Goal: Task Accomplishment & Management: Manage account settings

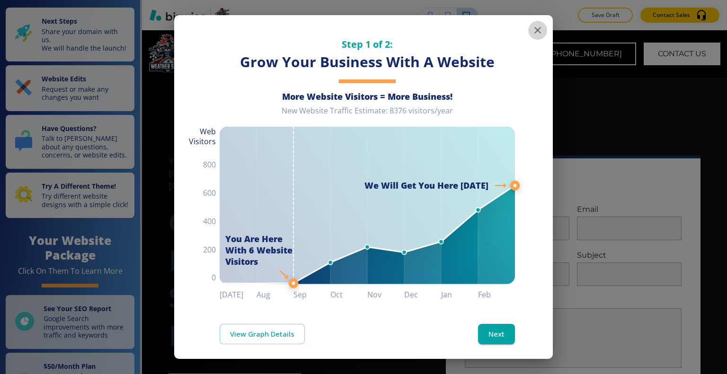
click at [532, 29] on icon "button" at bounding box center [537, 30] width 11 height 11
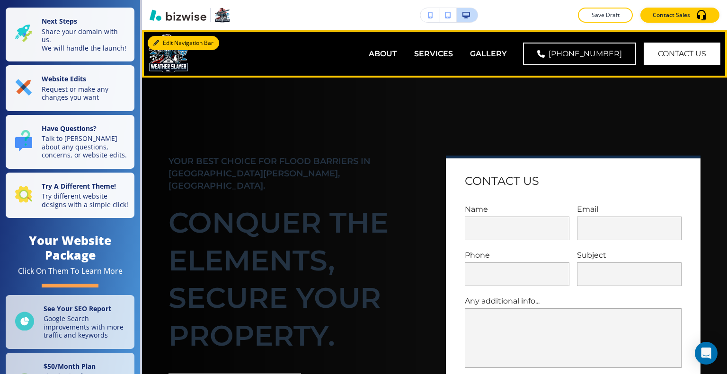
click at [175, 42] on button "Edit Navigation Bar" at bounding box center [183, 43] width 71 height 14
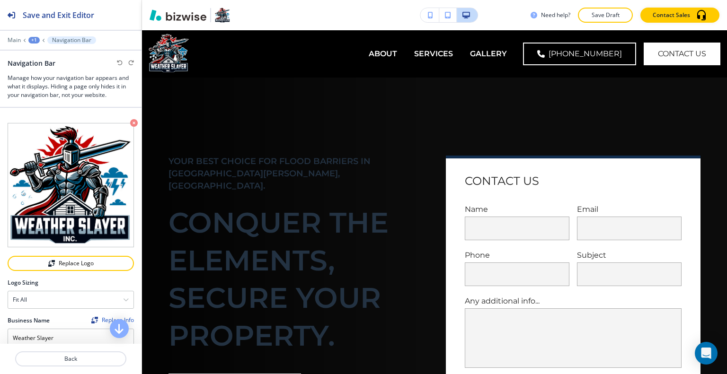
click at [18, 47] on div at bounding box center [70, 47] width 141 height 6
click at [17, 39] on p "Main" at bounding box center [14, 40] width 13 height 7
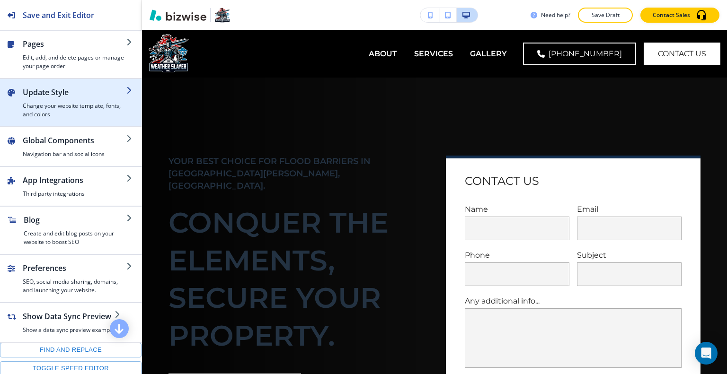
click at [80, 106] on h4 "Change your website template, fonts, and colors" at bounding box center [75, 110] width 104 height 17
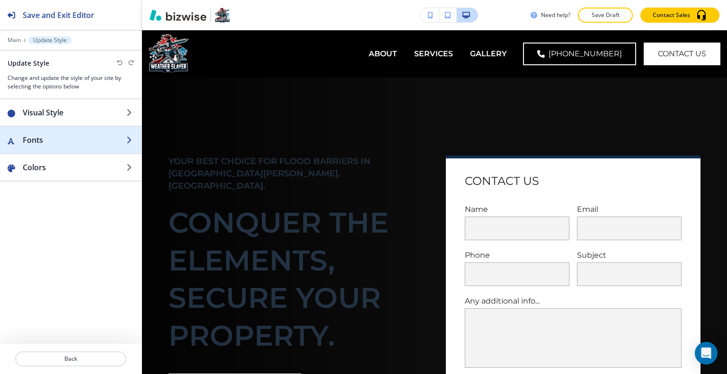
click at [70, 137] on h2 "Fonts" at bounding box center [75, 139] width 104 height 11
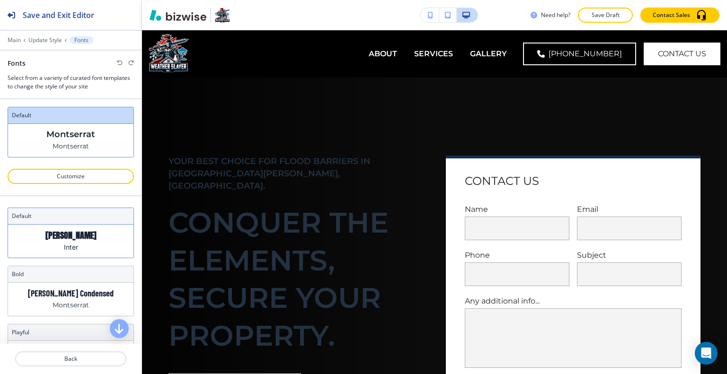
click at [87, 230] on div "Anton Inter" at bounding box center [70, 241] width 125 height 33
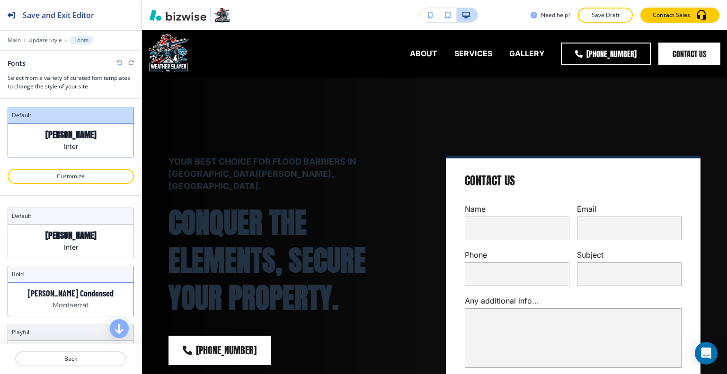
scroll to position [47, 0]
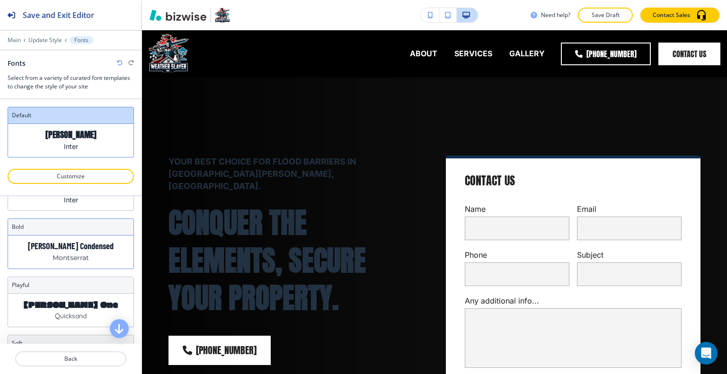
click at [79, 258] on p "Montserrat" at bounding box center [71, 258] width 36 height 10
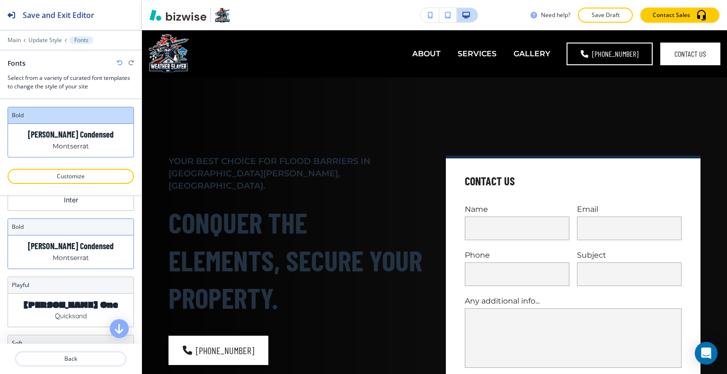
scroll to position [0, 0]
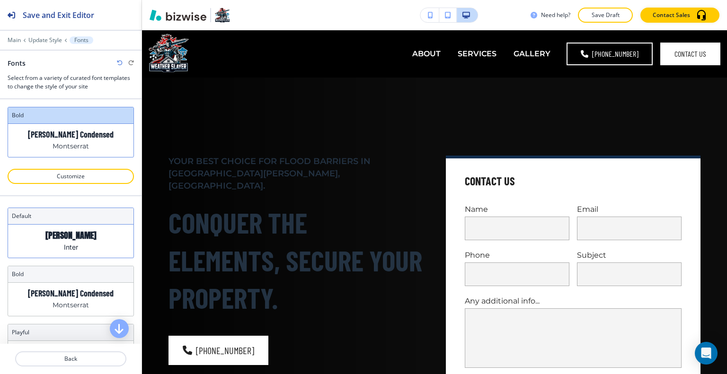
click at [76, 237] on p "[PERSON_NAME]" at bounding box center [70, 235] width 51 height 10
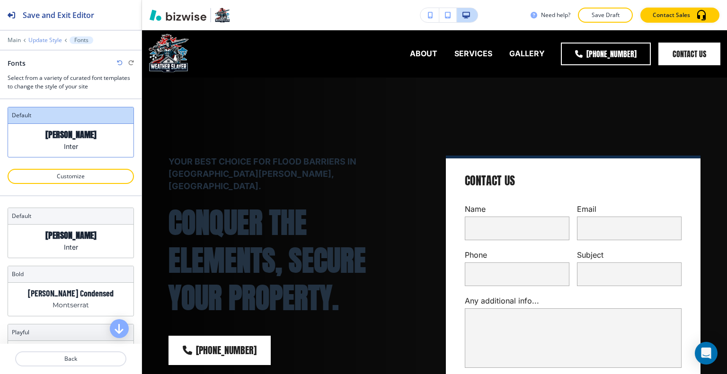
click at [45, 36] on div "Main Update Style Fonts" at bounding box center [71, 40] width 126 height 8
click at [45, 41] on p "Update Style" at bounding box center [45, 40] width 34 height 7
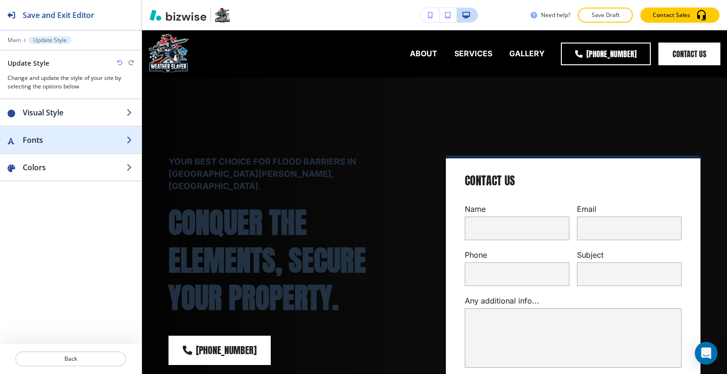
drag, startPoint x: 47, startPoint y: 131, endPoint x: 47, endPoint y: 136, distance: 4.8
click at [47, 136] on button "Fonts" at bounding box center [70, 140] width 141 height 26
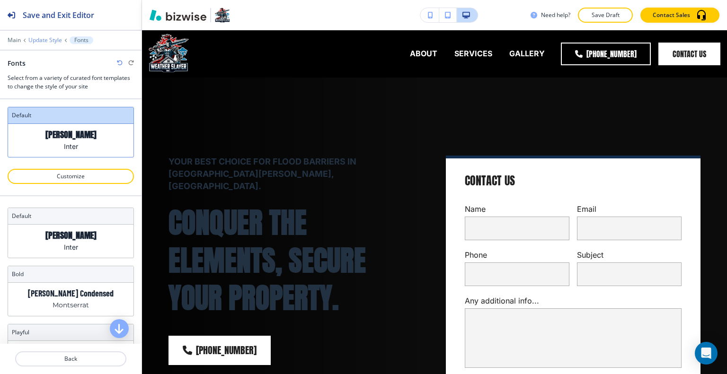
click at [38, 40] on p "Update Style" at bounding box center [45, 40] width 34 height 7
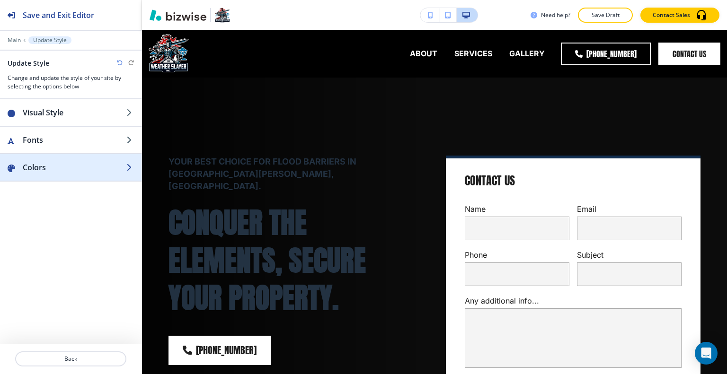
click at [76, 167] on h2 "Colors" at bounding box center [75, 167] width 104 height 11
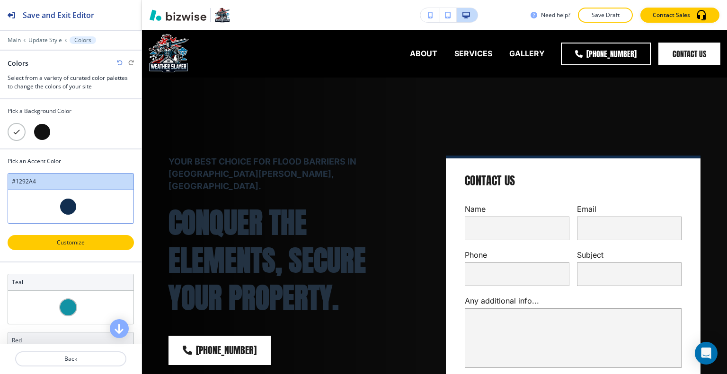
click at [79, 239] on p "Customize" at bounding box center [71, 242] width 102 height 9
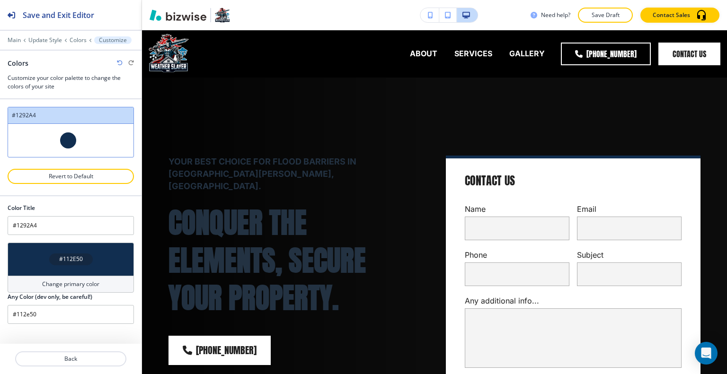
click at [89, 259] on div "#112E50" at bounding box center [71, 260] width 44 height 12
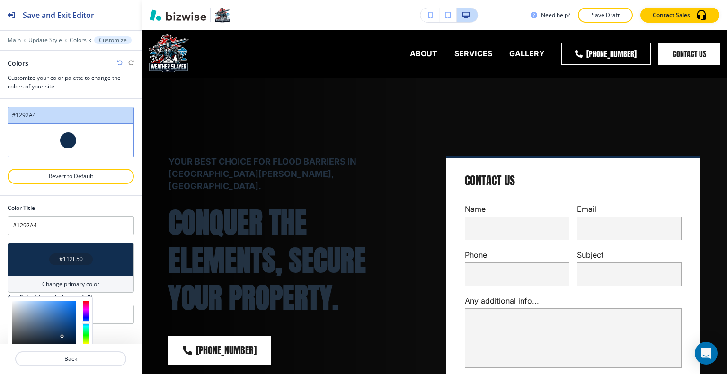
scroll to position [85, 0]
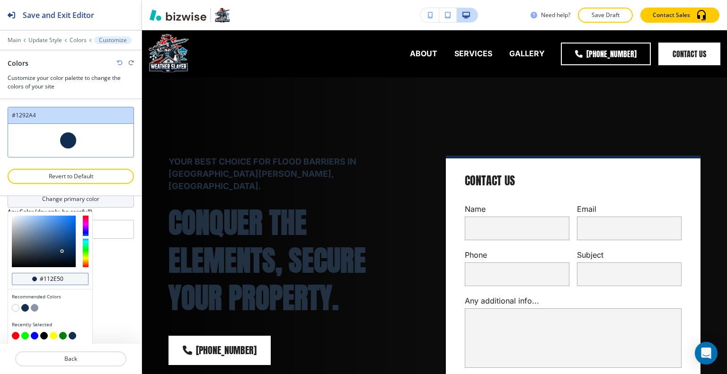
drag, startPoint x: 69, startPoint y: 276, endPoint x: 36, endPoint y: 280, distance: 32.9
click at [36, 280] on div "#112e50" at bounding box center [50, 279] width 77 height 12
paste input "E3856"
type input "Custom #1292A4"
type input "#1E3856"
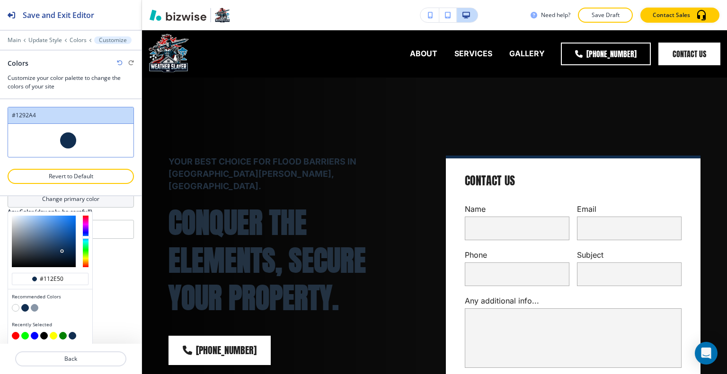
type input "#1E3856"
type input "#1e3856"
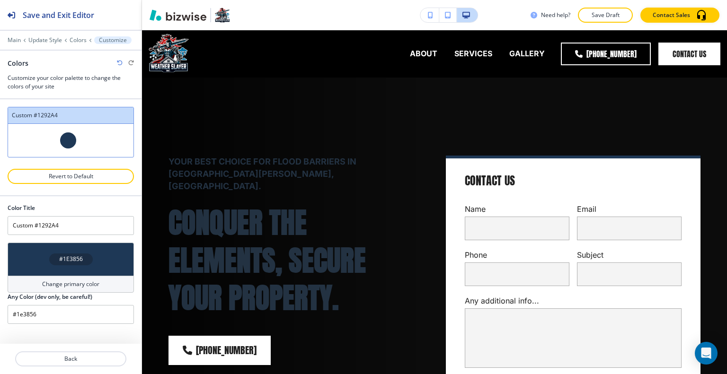
scroll to position [0, 0]
click at [69, 362] on p "Back" at bounding box center [70, 359] width 109 height 9
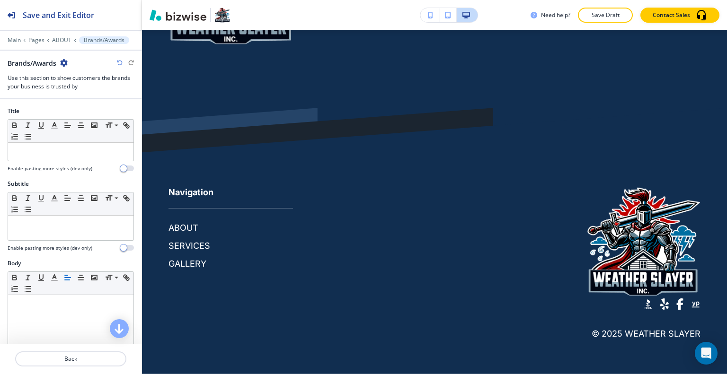
scroll to position [8792, 0]
click at [61, 60] on icon "button" at bounding box center [64, 63] width 8 height 8
click at [78, 112] on p "Delete Section" at bounding box center [91, 112] width 48 height 9
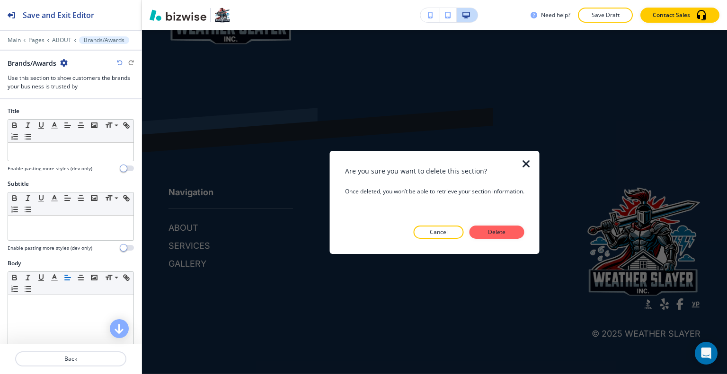
click at [508, 236] on p "Delete" at bounding box center [496, 232] width 23 height 9
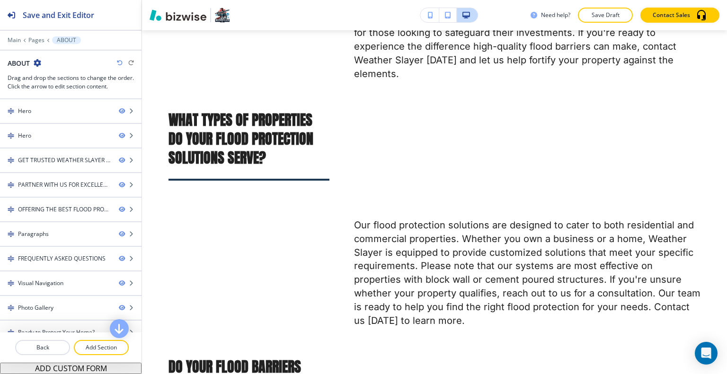
scroll to position [0, 0]
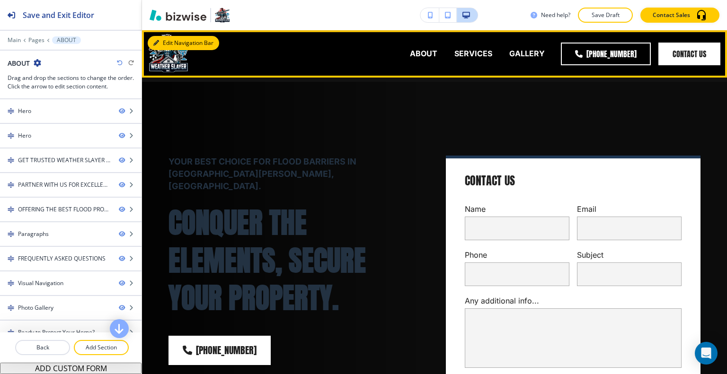
click at [166, 42] on button "Edit Navigation Bar" at bounding box center [183, 43] width 71 height 14
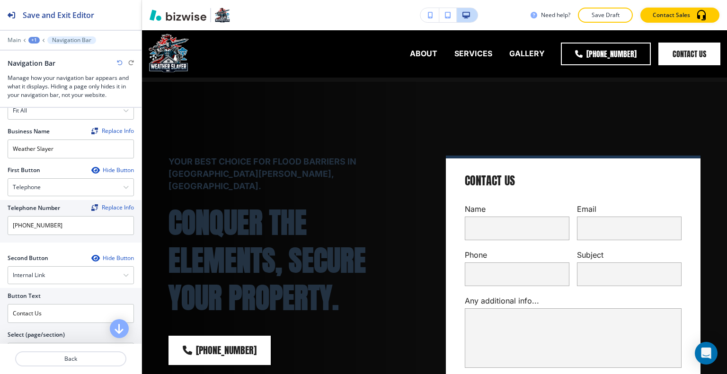
scroll to position [378, 0]
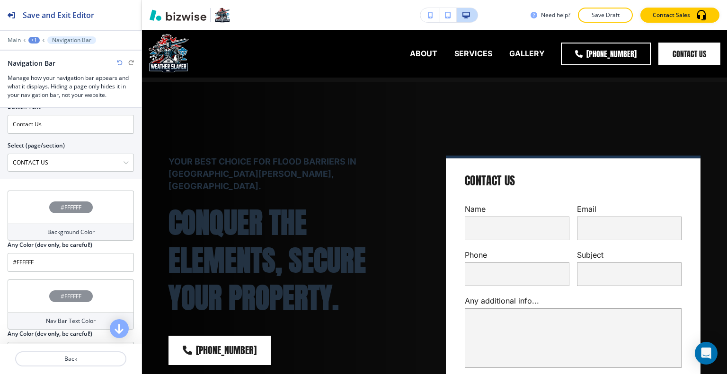
click at [39, 196] on div "#FFFFFF" at bounding box center [71, 207] width 126 height 33
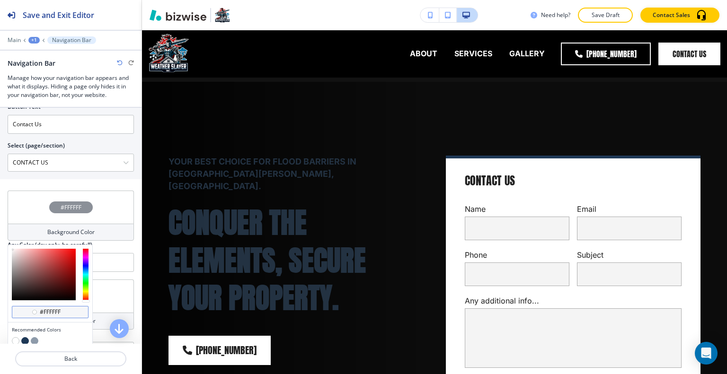
scroll to position [426, 0]
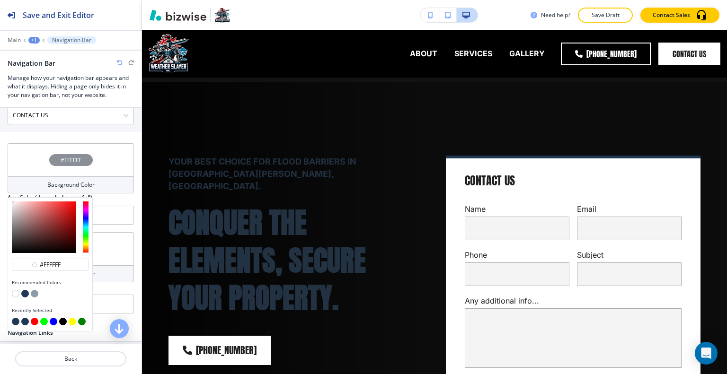
click at [24, 290] on button "button" at bounding box center [25, 294] width 8 height 8
type input "#1e3856"
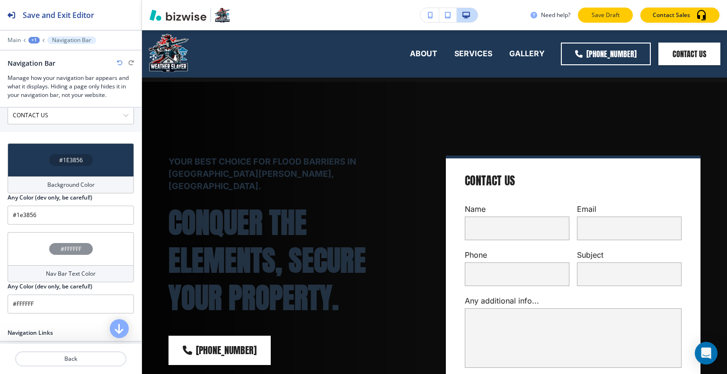
click at [606, 14] on p "Save Draft" at bounding box center [605, 15] width 30 height 9
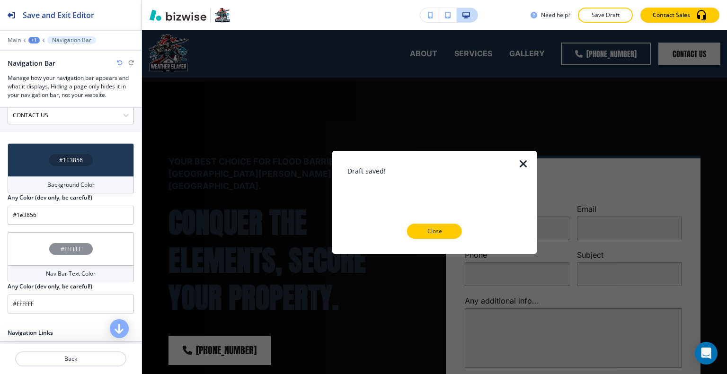
click at [431, 236] on button "Close" at bounding box center [434, 231] width 55 height 15
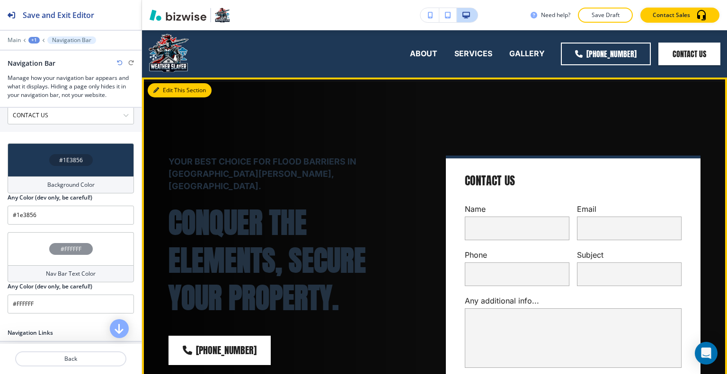
click at [166, 94] on button "Edit This Section" at bounding box center [180, 90] width 64 height 14
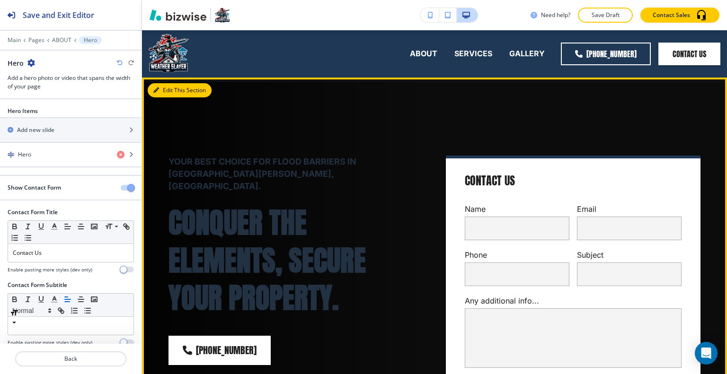
scroll to position [47, 0]
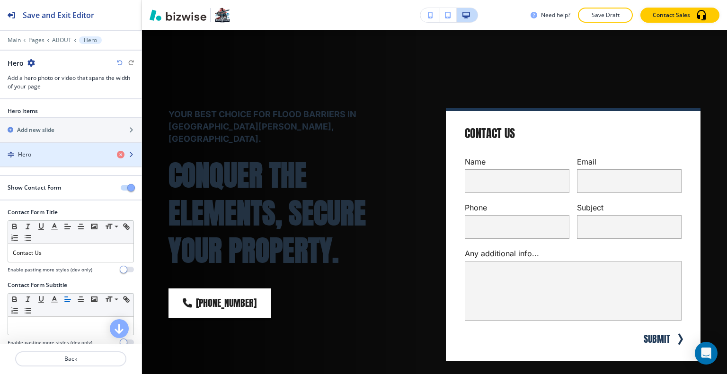
click at [76, 164] on div "button" at bounding box center [70, 163] width 141 height 8
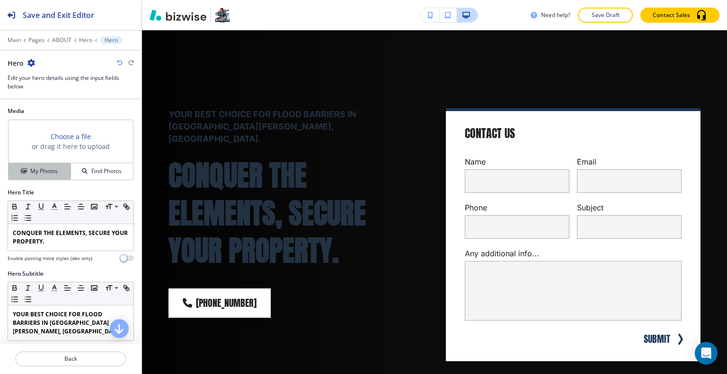
click at [36, 170] on h4 "My Photos" at bounding box center [43, 171] width 27 height 9
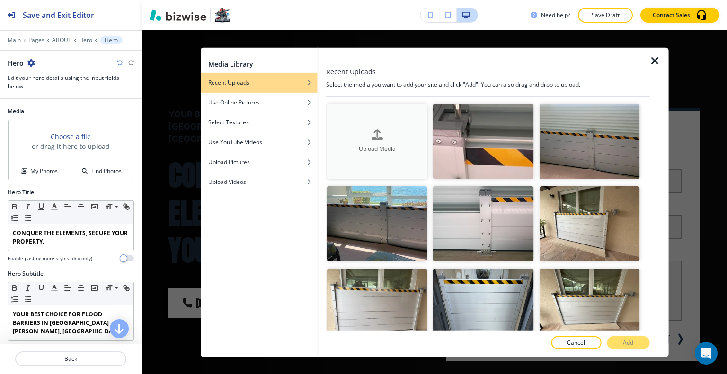
click at [351, 145] on h4 "Upload Media" at bounding box center [377, 149] width 100 height 9
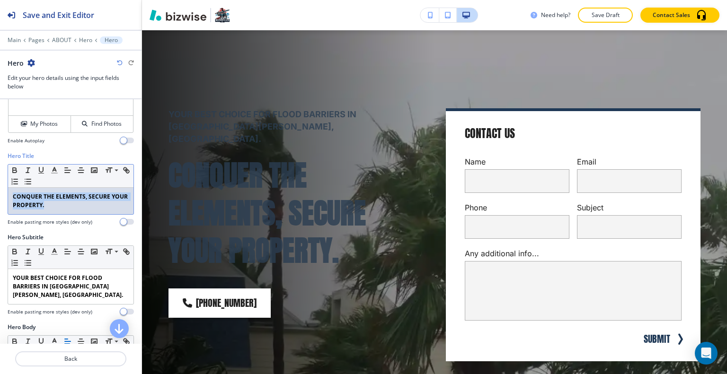
drag, startPoint x: 72, startPoint y: 202, endPoint x: 0, endPoint y: 187, distance: 73.9
click at [0, 187] on div "Hero Title Small Normal Large Huge CONQUER THE ELEMENTS, SECURE YOUR PROPERTY. …" at bounding box center [70, 192] width 141 height 81
click at [15, 172] on icon "button" at bounding box center [15, 171] width 4 height 2
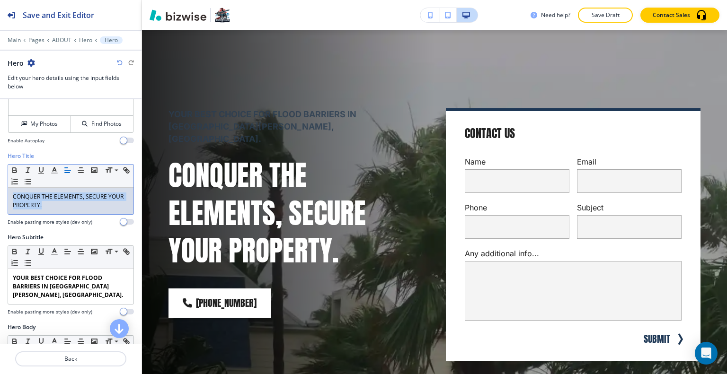
scroll to position [95, 0]
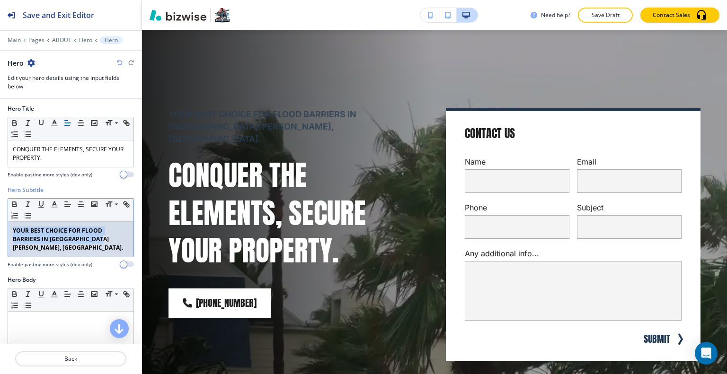
drag, startPoint x: 102, startPoint y: 242, endPoint x: 0, endPoint y: 220, distance: 103.9
click at [0, 220] on div "Hero Subtitle Small Normal Large Huge YOUR BEST CHOICE FOR FLOOD BARRIERS IN [G…" at bounding box center [70, 231] width 141 height 90
click at [14, 199] on button "button" at bounding box center [14, 204] width 13 height 11
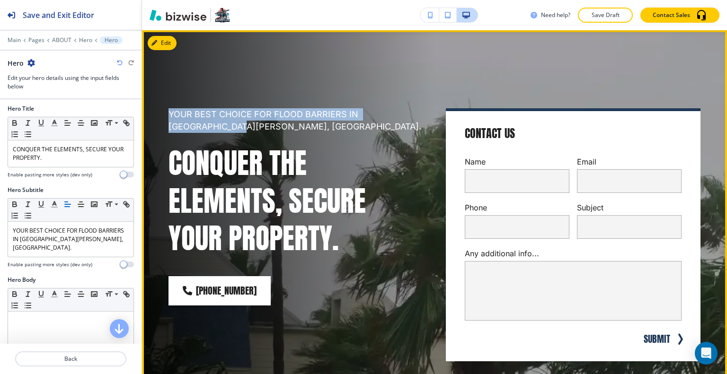
drag, startPoint x: 191, startPoint y: 131, endPoint x: 143, endPoint y: 111, distance: 51.6
click at [143, 111] on div "YOUR BEST CHOICE FOR FLOOD BARRIERS IN [GEOGRAPHIC_DATA][PERSON_NAME], [GEOGRAP…" at bounding box center [434, 223] width 585 height 351
copy p "YOUR BEST CHOICE FOR FLOOD BARRIERS IN [GEOGRAPHIC_DATA][PERSON_NAME], [GEOGRAP…"
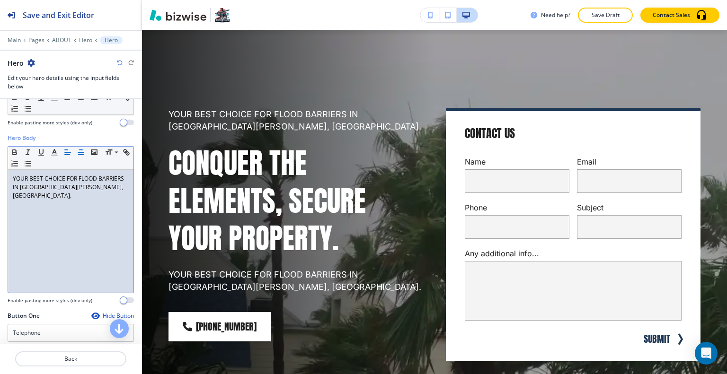
scroll to position [142, 0]
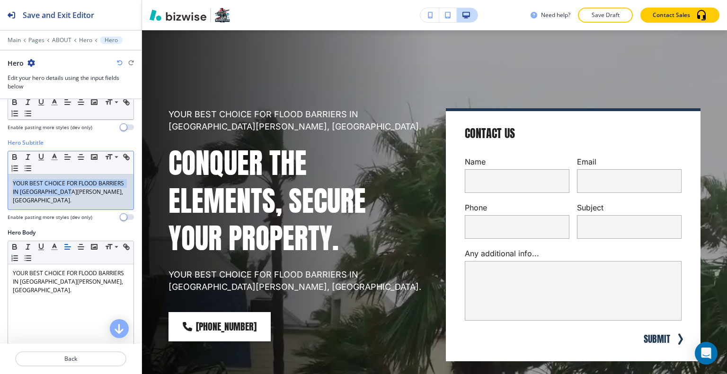
drag, startPoint x: 96, startPoint y: 196, endPoint x: 0, endPoint y: 156, distance: 103.7
click at [0, 156] on div "Hero Subtitle Small Normal Large Huge YOUR BEST CHOICE FOR FLOOD BARRIERS IN [G…" at bounding box center [70, 184] width 141 height 90
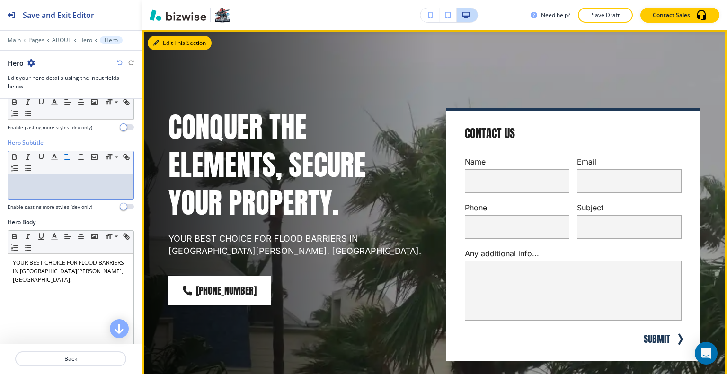
click at [163, 42] on button "Edit This Section" at bounding box center [180, 43] width 64 height 14
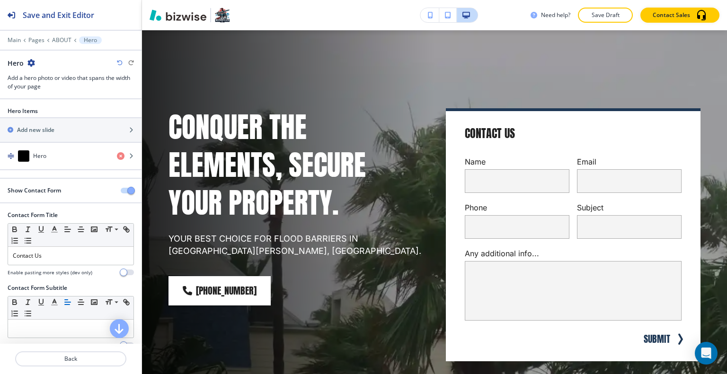
click at [116, 193] on div "Show Contact Form" at bounding box center [70, 190] width 141 height 9
click at [121, 190] on button "button" at bounding box center [127, 191] width 13 height 6
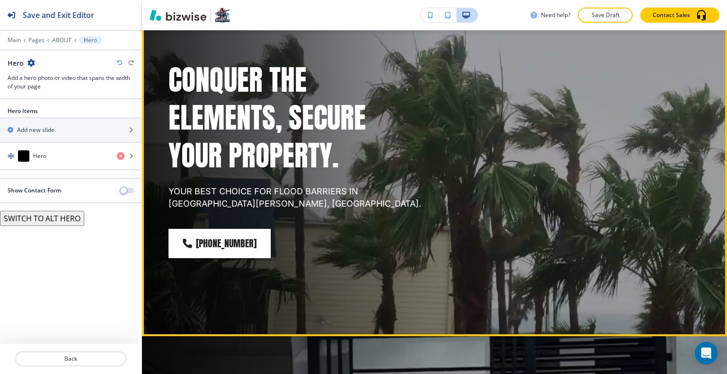
scroll to position [0, 0]
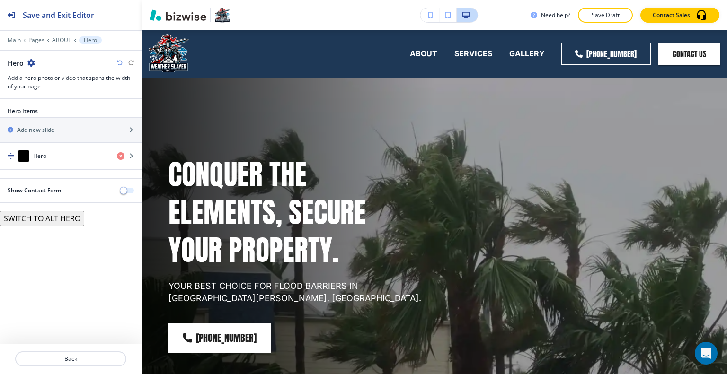
click at [125, 189] on span "button" at bounding box center [124, 191] width 8 height 8
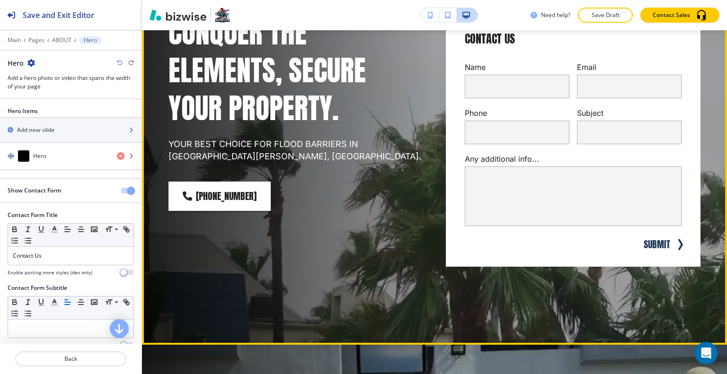
scroll to position [331, 0]
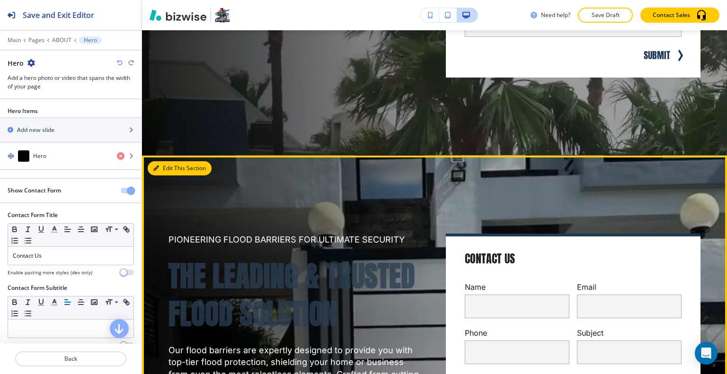
click at [162, 168] on button "Edit This Section" at bounding box center [180, 168] width 64 height 14
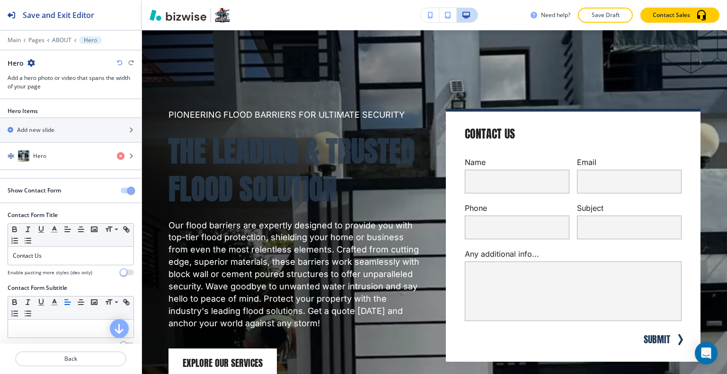
click at [35, 64] on div "Hero" at bounding box center [71, 63] width 126 height 10
click at [34, 63] on icon "button" at bounding box center [31, 63] width 8 height 8
click at [44, 92] on p "Duplicate Section" at bounding box center [57, 95] width 48 height 9
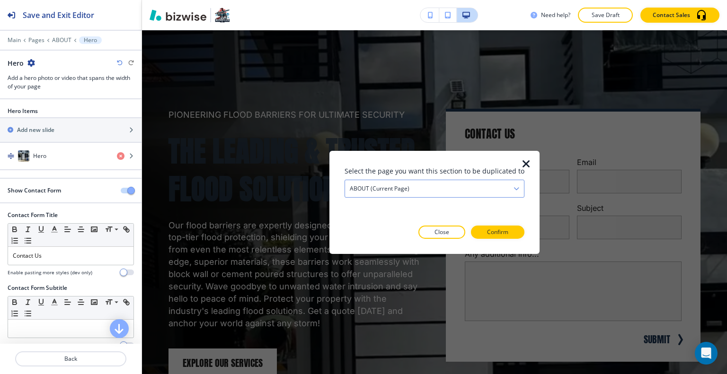
click at [438, 184] on div "ABOUT (current page)" at bounding box center [434, 188] width 179 height 17
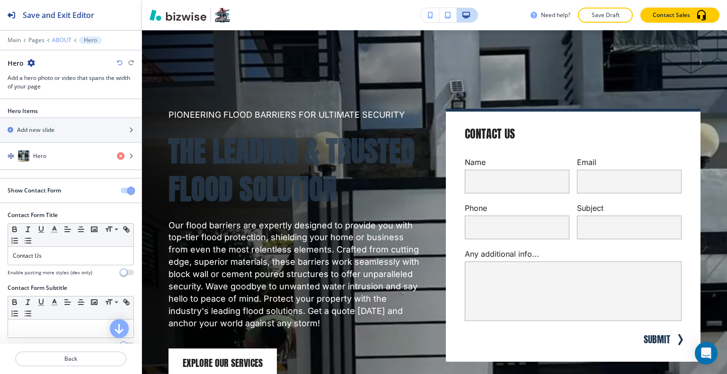
click at [60, 42] on p "ABOUT" at bounding box center [61, 40] width 19 height 7
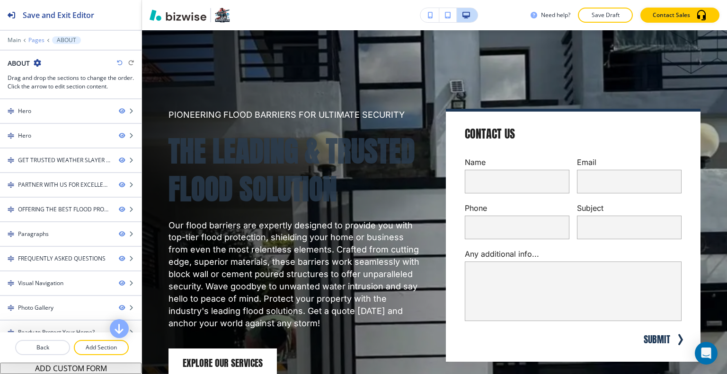
click at [36, 39] on p "Pages" at bounding box center [36, 40] width 16 height 7
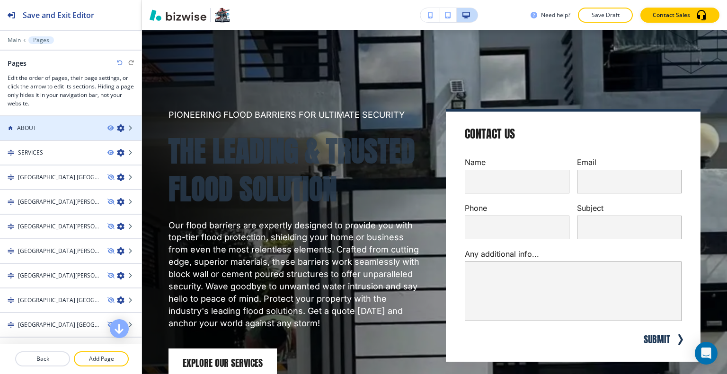
click at [117, 129] on icon "button" at bounding box center [121, 128] width 8 height 8
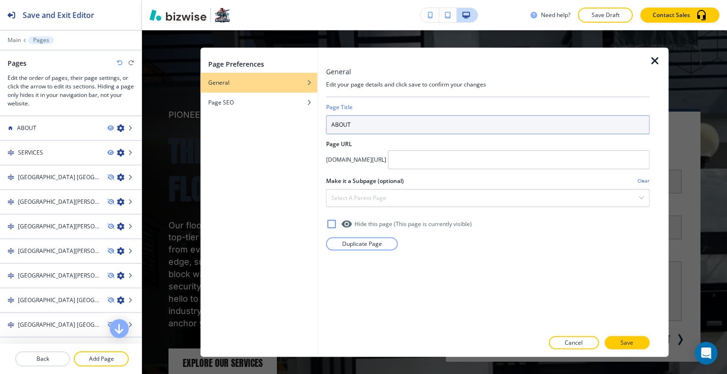
drag, startPoint x: 373, startPoint y: 128, endPoint x: 151, endPoint y: 114, distance: 222.3
click at [151, 116] on div "Page Preferences General Page SEO General Edit your page details and click save…" at bounding box center [434, 202] width 585 height 344
type input "HOME"
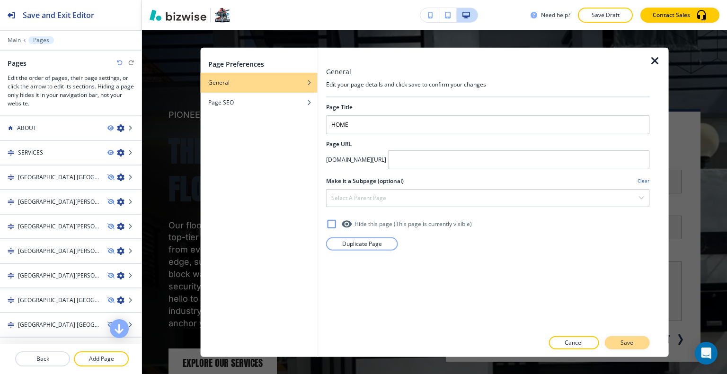
click at [618, 339] on button "Save" at bounding box center [626, 342] width 45 height 13
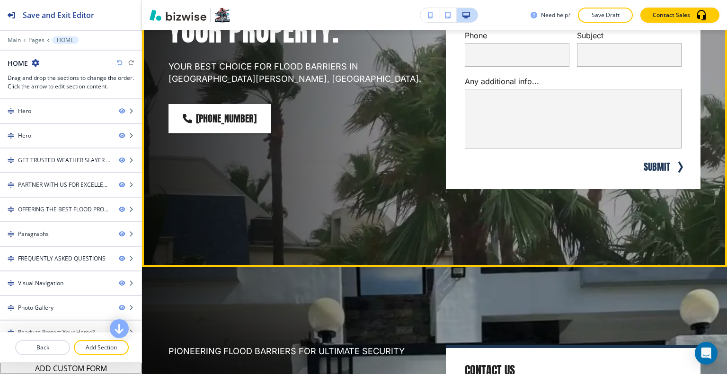
scroll to position [267, 0]
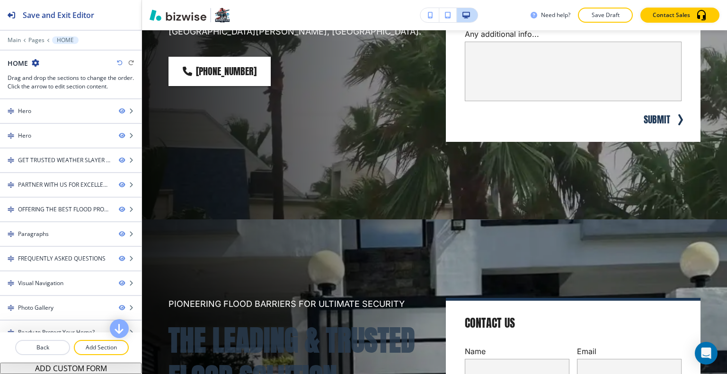
click at [37, 46] on div at bounding box center [70, 47] width 141 height 6
click at [36, 43] on p "Pages" at bounding box center [36, 40] width 16 height 7
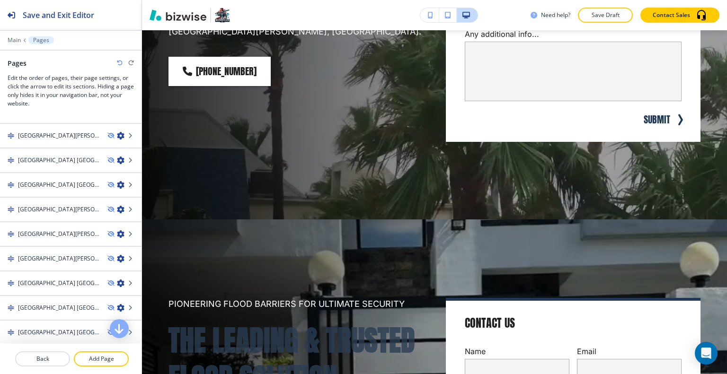
scroll to position [144, 0]
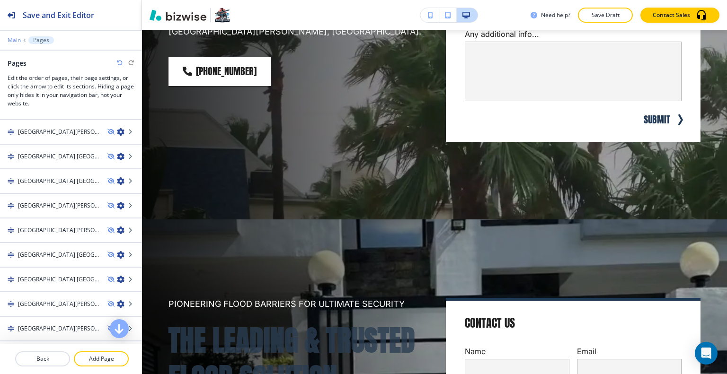
click at [12, 42] on p "Main" at bounding box center [14, 40] width 13 height 7
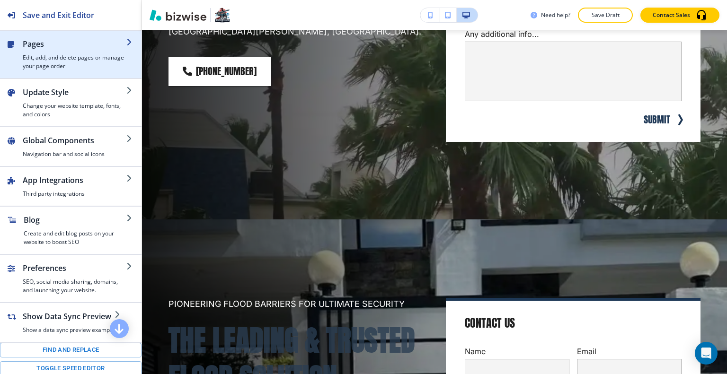
click at [44, 55] on h4 "Edit, add, and delete pages or manage your page order" at bounding box center [75, 61] width 104 height 17
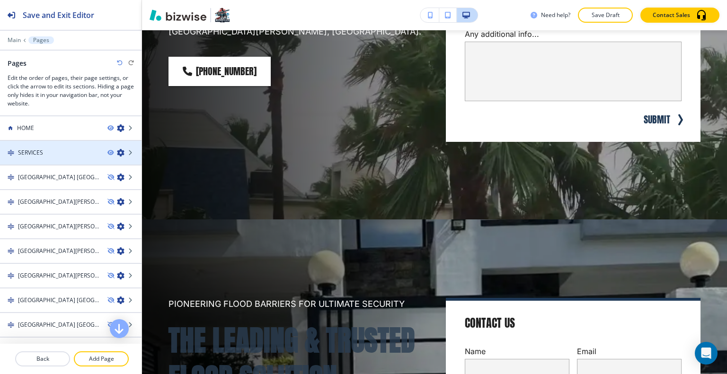
click at [55, 153] on div "SERVICES" at bounding box center [50, 153] width 100 height 9
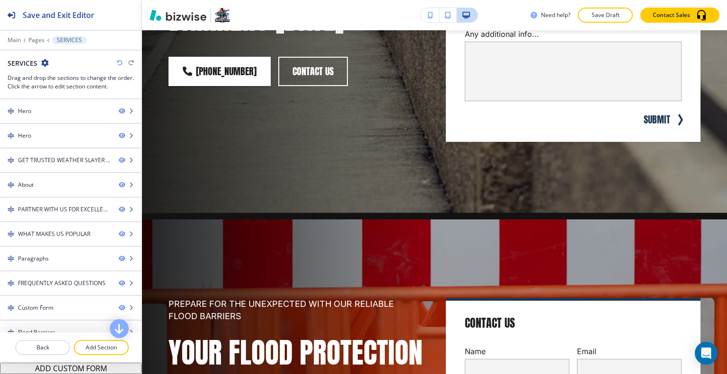
scroll to position [0, 0]
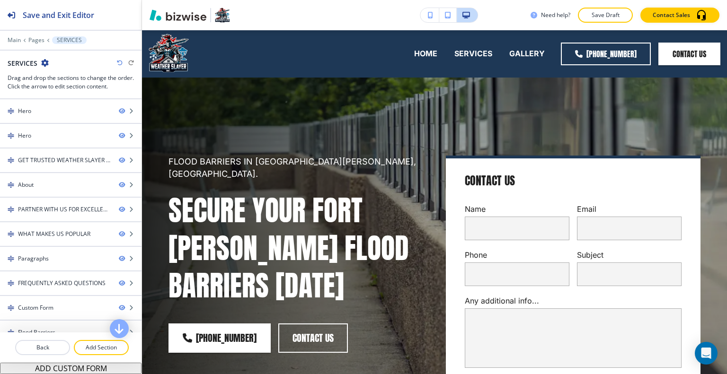
click at [55, 152] on div at bounding box center [70, 153] width 141 height 8
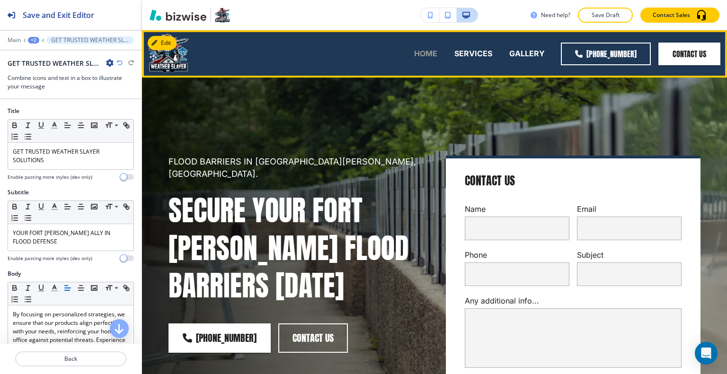
click at [427, 55] on p "HOME" at bounding box center [425, 53] width 23 height 11
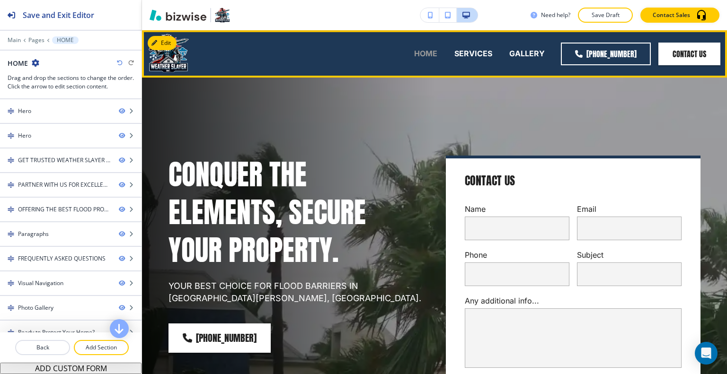
click at [427, 55] on p "HOME" at bounding box center [425, 53] width 23 height 11
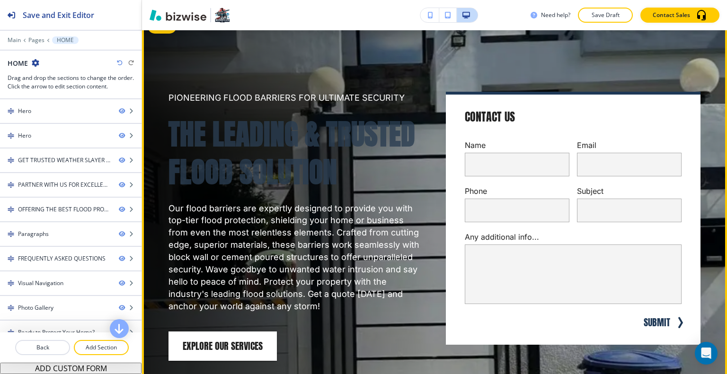
scroll to position [378, 0]
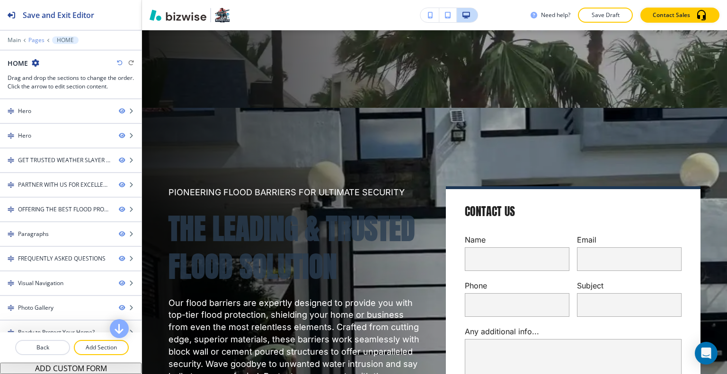
click at [35, 40] on p "Pages" at bounding box center [36, 40] width 16 height 7
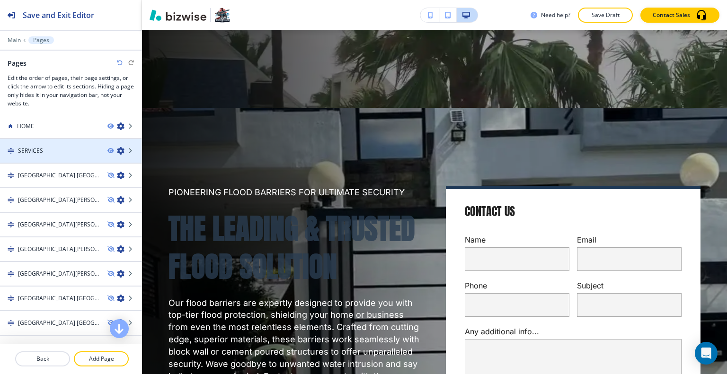
scroll to position [0, 0]
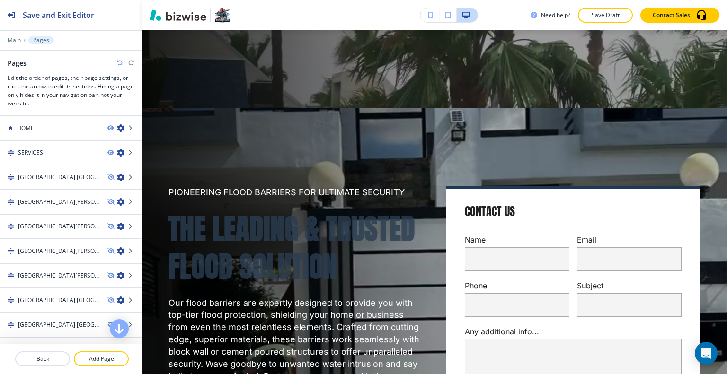
click at [117, 129] on icon "button" at bounding box center [121, 128] width 8 height 8
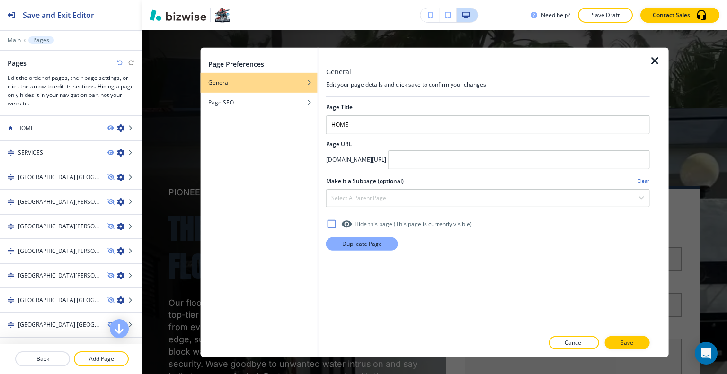
click at [375, 239] on p "Duplicate Page" at bounding box center [362, 243] width 40 height 9
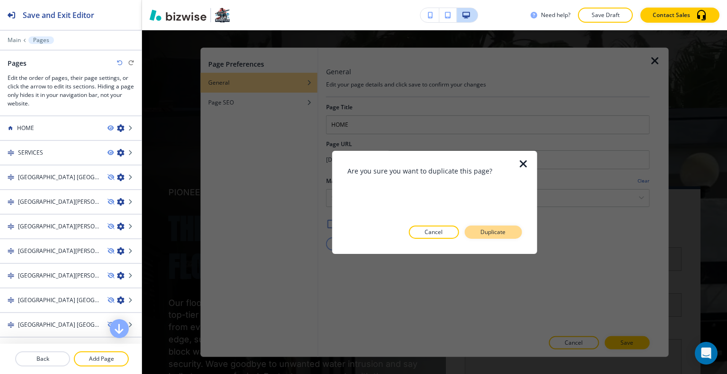
click at [515, 234] on button "Duplicate" at bounding box center [492, 232] width 57 height 13
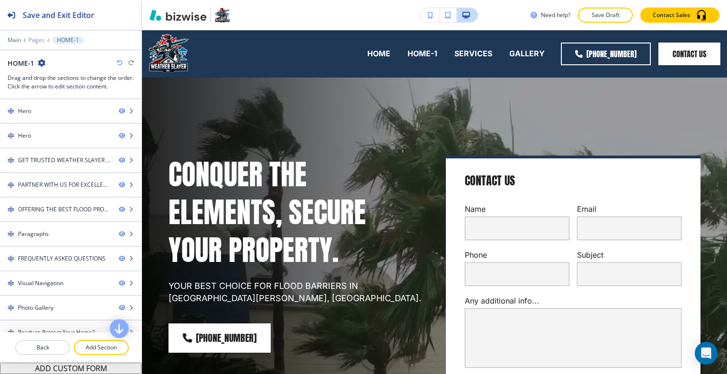
click at [43, 39] on p "Pages" at bounding box center [36, 40] width 16 height 7
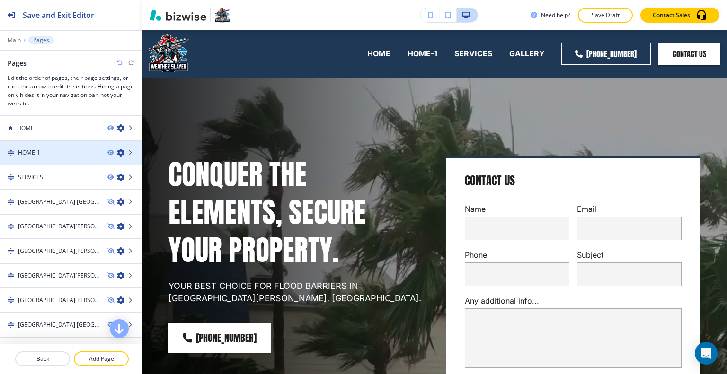
click at [117, 154] on icon "button" at bounding box center [121, 153] width 8 height 8
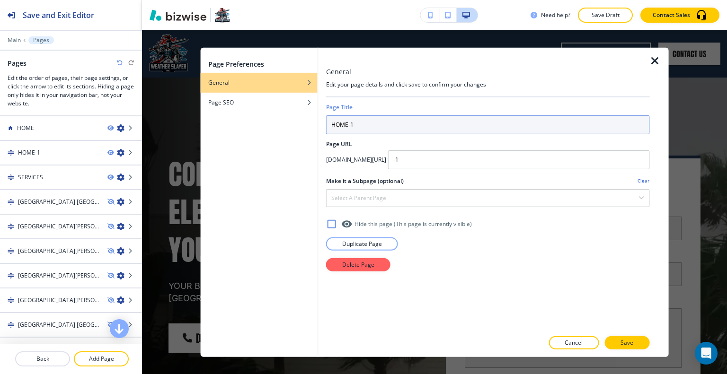
drag, startPoint x: 377, startPoint y: 124, endPoint x: 45, endPoint y: 113, distance: 331.8
click at [44, 0] on body "Save and Exit Editor Main Pages Pages Edit the order of pages, their page setti…" at bounding box center [363, 0] width 727 height 0
type input "ABOUT"
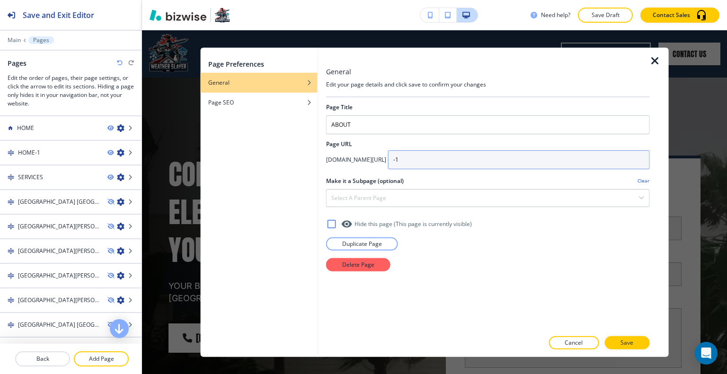
click at [514, 151] on input "-1" at bounding box center [519, 159] width 262 height 19
type input "-"
type input "about"
click at [628, 347] on button "Save" at bounding box center [626, 342] width 45 height 13
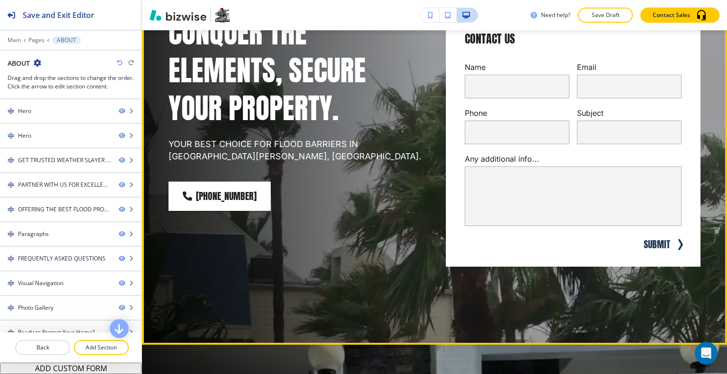
scroll to position [331, 0]
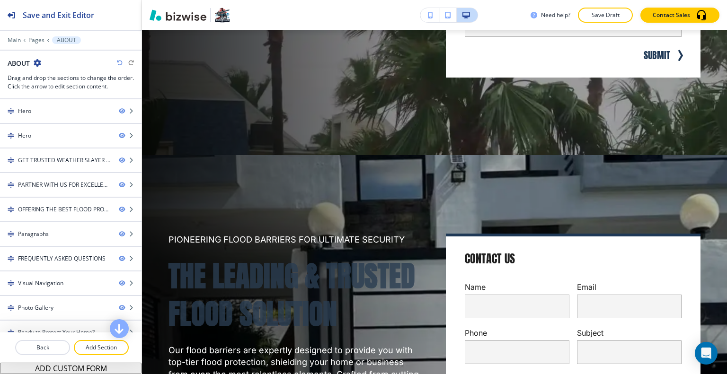
click at [39, 44] on div at bounding box center [70, 47] width 141 height 6
click at [37, 38] on p "Pages" at bounding box center [36, 40] width 16 height 7
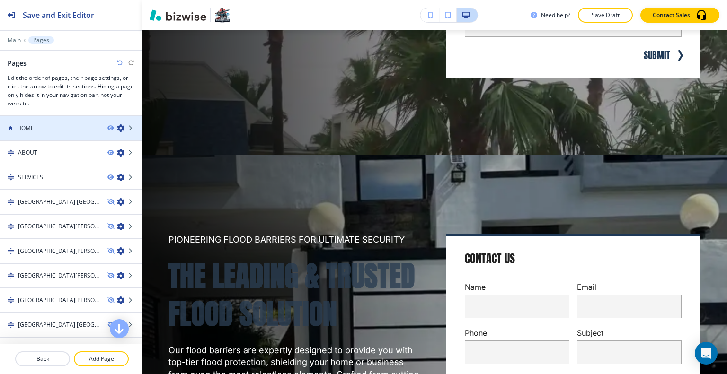
click at [37, 128] on div "HOME" at bounding box center [50, 128] width 100 height 9
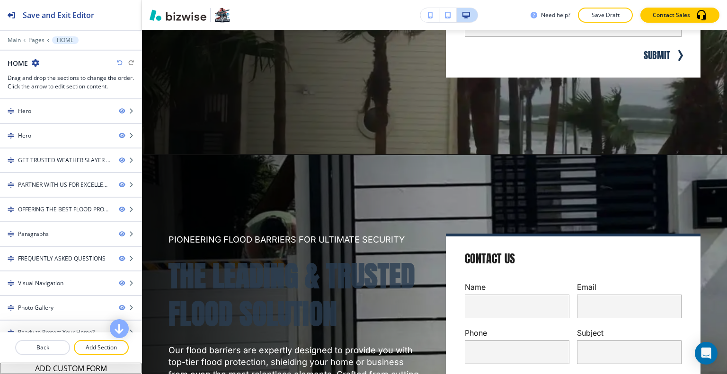
scroll to position [0, 0]
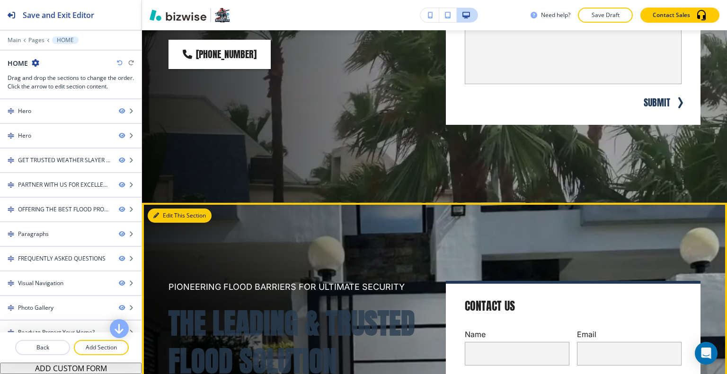
click at [160, 216] on button "Edit This Section" at bounding box center [180, 216] width 64 height 14
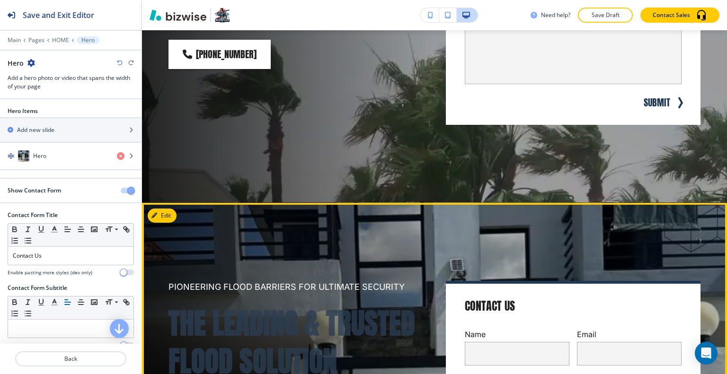
scroll to position [456, 0]
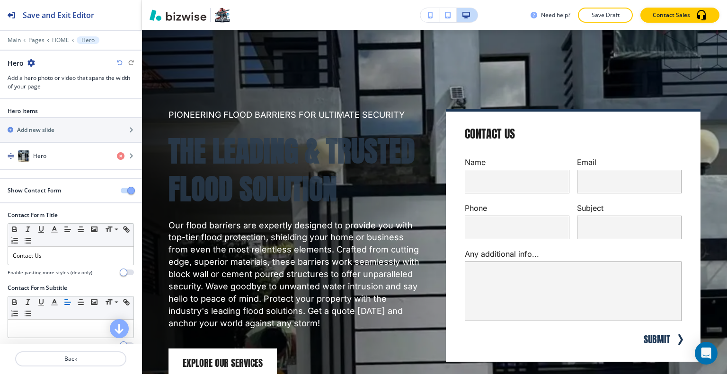
click at [31, 63] on icon "button" at bounding box center [31, 63] width 8 height 8
click at [56, 108] on p "Delete Section" at bounding box center [57, 112] width 48 height 9
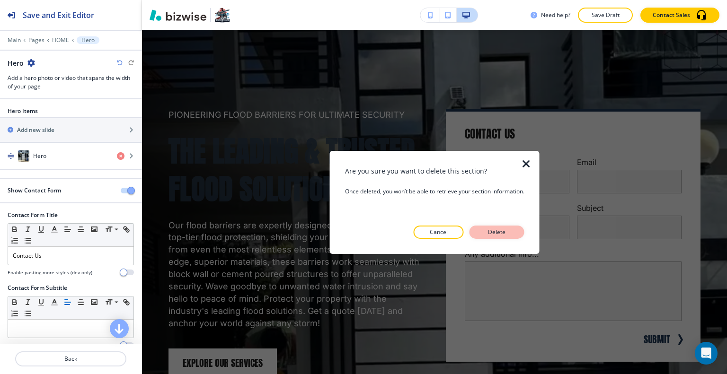
click at [485, 226] on button "Delete" at bounding box center [496, 232] width 55 height 13
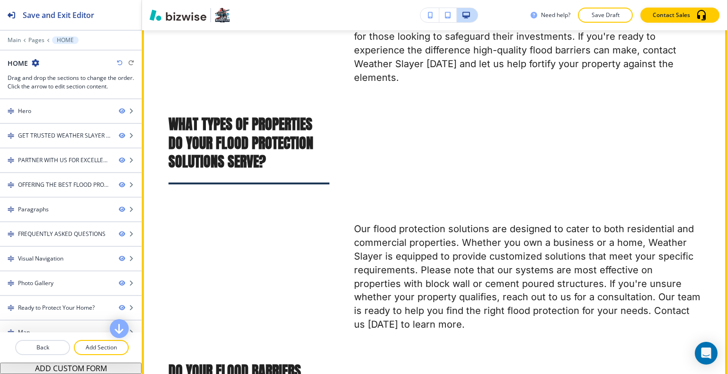
scroll to position [4526, 0]
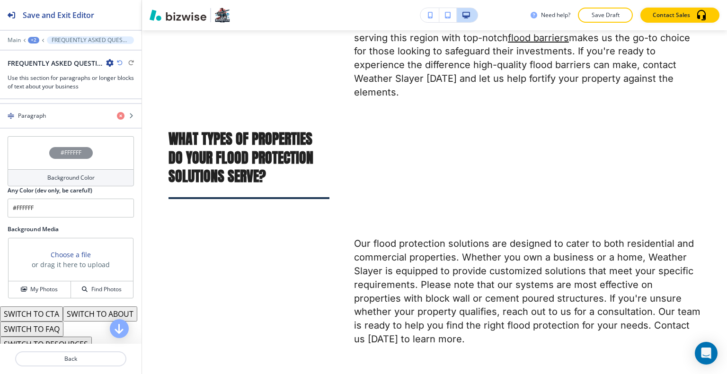
scroll to position [634, 0]
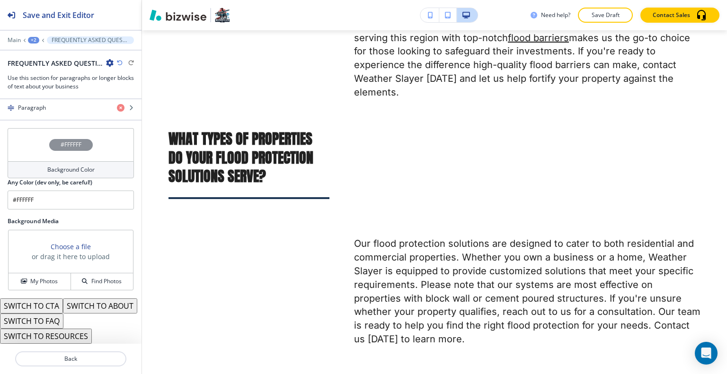
drag, startPoint x: 58, startPoint y: 340, endPoint x: 55, endPoint y: 321, distance: 19.5
click at [55, 321] on div "SWITCH TO CTA SWITCH TO ABOUT SWITCH TO FAQ SWITCH TO RESOURCES" at bounding box center [70, 320] width 141 height 45
click at [55, 321] on button "SWITCH TO FAQ" at bounding box center [31, 321] width 63 height 15
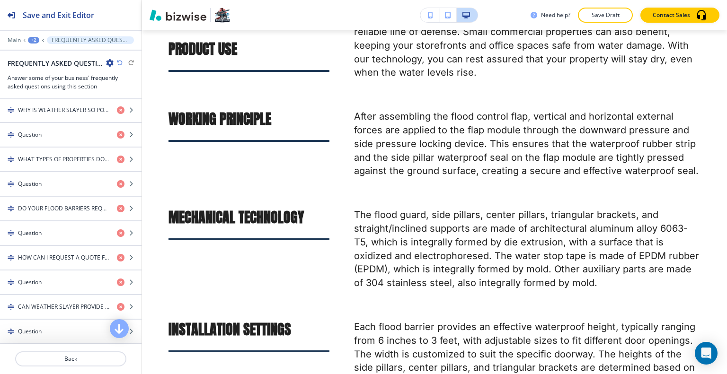
scroll to position [3660, 0]
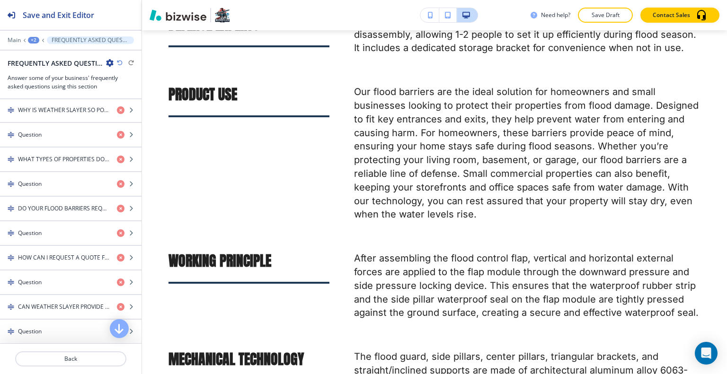
click at [600, 5] on div "Need help? Save Draft Contact Sales" at bounding box center [434, 15] width 585 height 30
click at [602, 11] on p "Save Draft" at bounding box center [605, 15] width 30 height 9
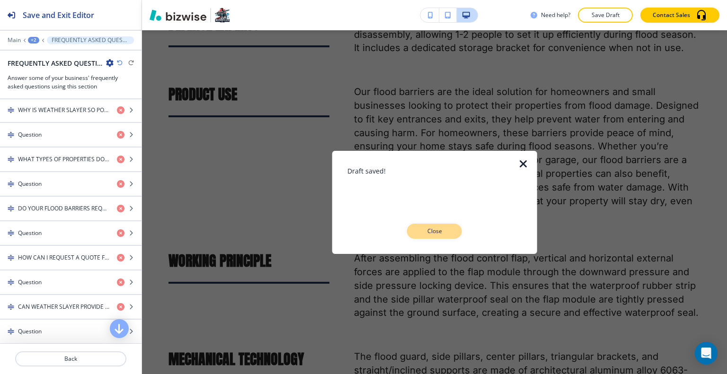
click at [427, 231] on p "Close" at bounding box center [434, 231] width 30 height 9
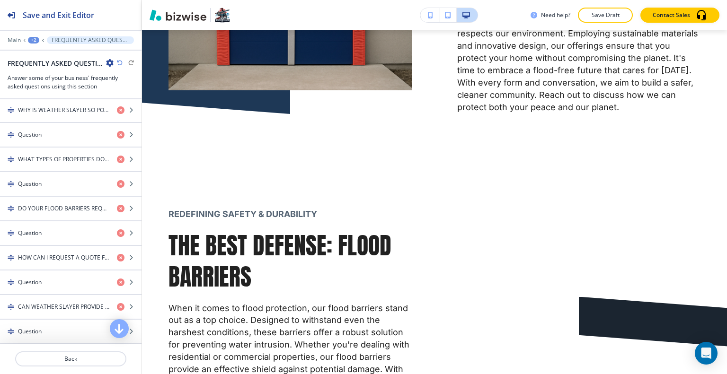
scroll to position [0, 0]
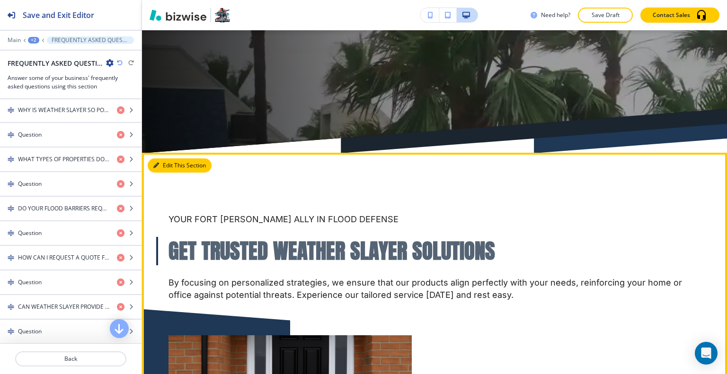
click at [165, 163] on button "Edit This Section" at bounding box center [180, 165] width 64 height 14
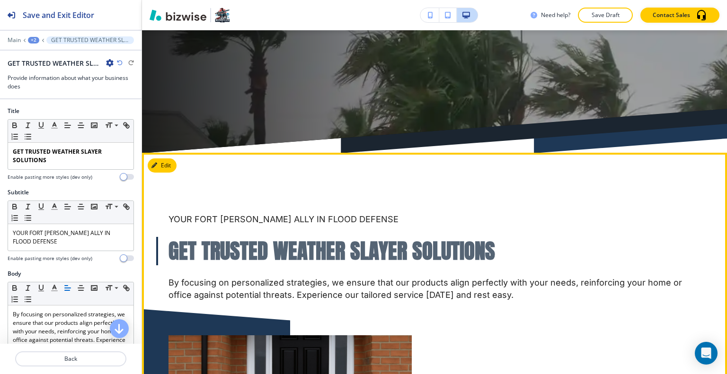
scroll to position [500, 0]
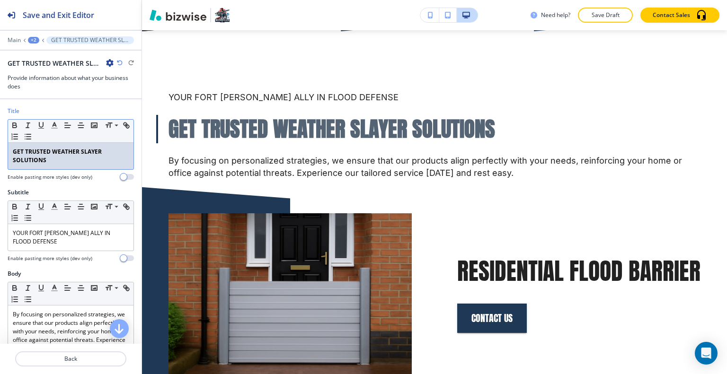
click at [61, 152] on strong "GET TRUSTED WEATHER SLAYER SOLUTIONS" at bounding box center [58, 156] width 90 height 17
drag, startPoint x: 61, startPoint y: 158, endPoint x: 8, endPoint y: 139, distance: 57.3
click at [1, 146] on div "Title Small Normal Large Huge GET TRUSTED WEATHER SLAYER SOLUTIONS Enable pasti…" at bounding box center [70, 147] width 141 height 81
click at [13, 123] on icon "button" at bounding box center [14, 125] width 9 height 9
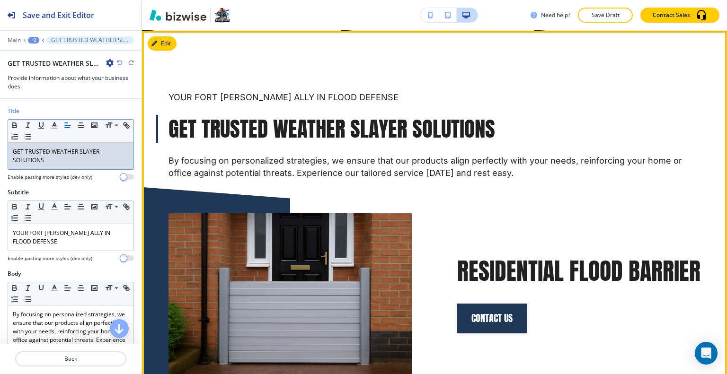
click at [362, 94] on p "YOUR FORT [PERSON_NAME] ALLY IN FLOOD DEFENSE" at bounding box center [434, 97] width 532 height 12
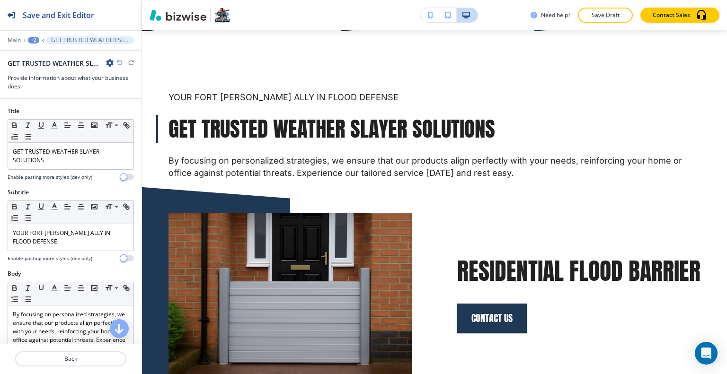
click at [613, 20] on button "Save Draft" at bounding box center [605, 15] width 55 height 15
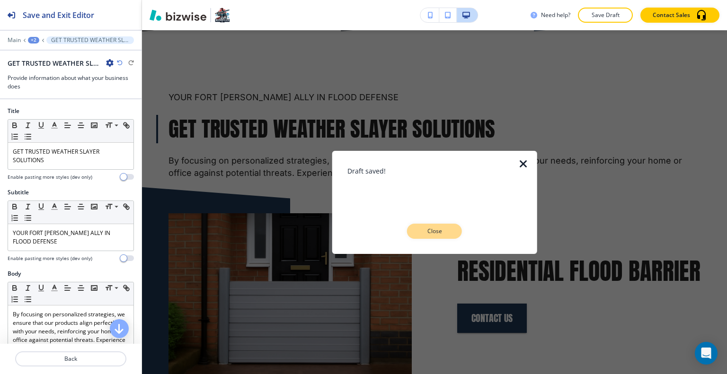
click at [432, 228] on p "Close" at bounding box center [434, 231] width 30 height 9
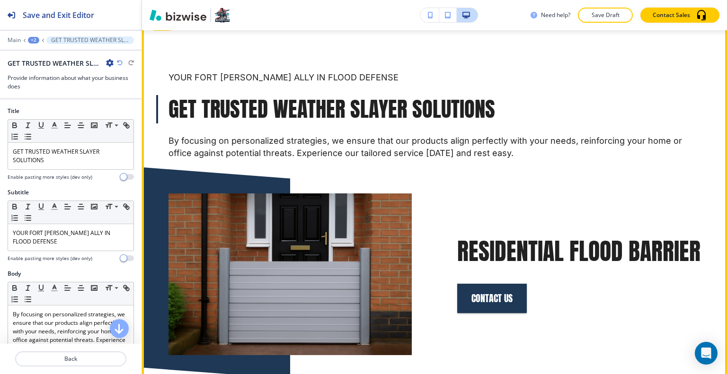
scroll to position [331, 0]
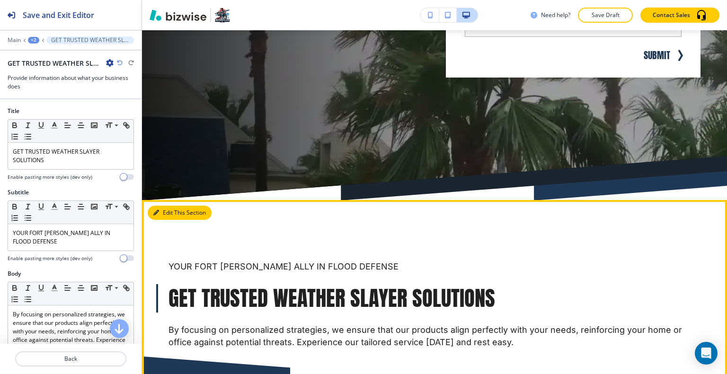
click at [166, 211] on button "Edit This Section" at bounding box center [180, 213] width 64 height 14
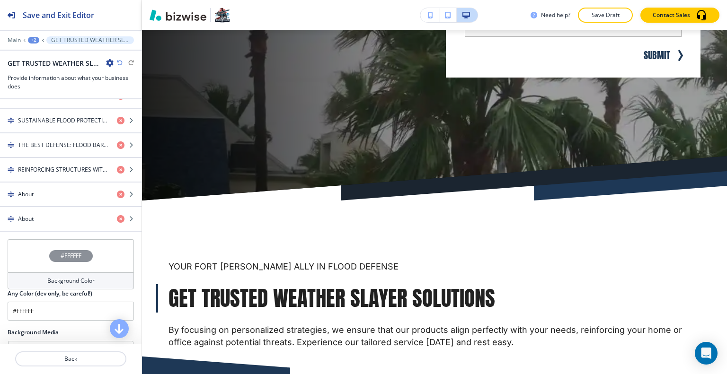
scroll to position [599, 0]
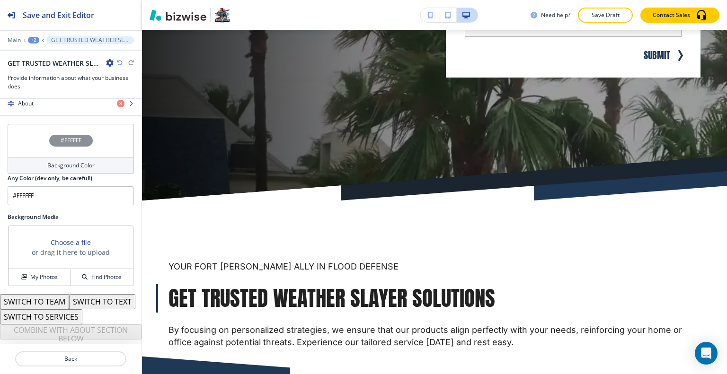
click at [56, 316] on button "SWITCH TO SERVICES" at bounding box center [41, 316] width 82 height 15
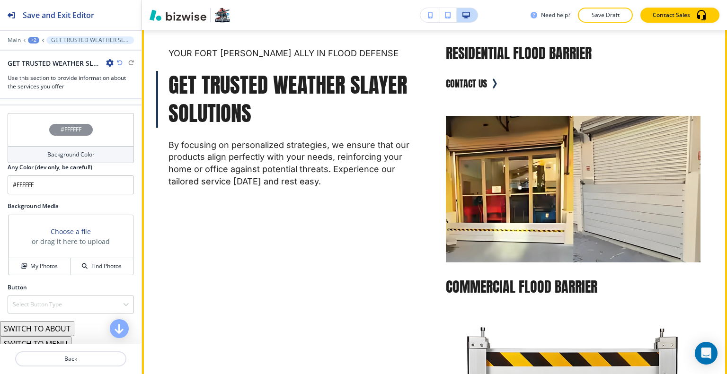
scroll to position [568, 0]
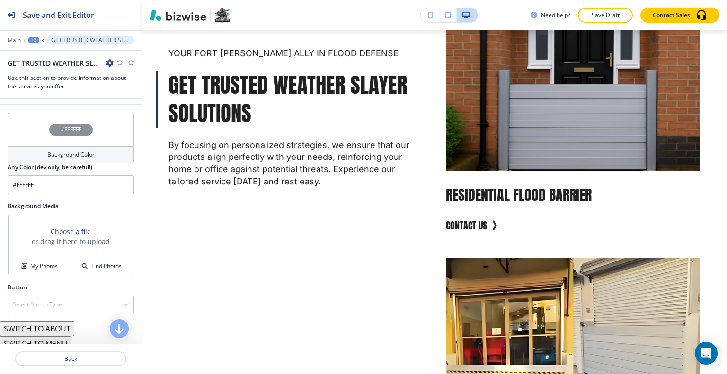
click at [35, 39] on div "+2" at bounding box center [33, 40] width 11 height 7
click at [43, 71] on p "HOME" at bounding box center [58, 72] width 48 height 9
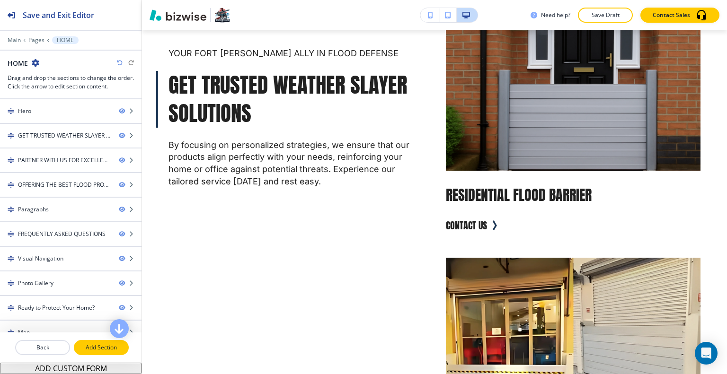
click at [98, 354] on button "Add Section" at bounding box center [101, 347] width 55 height 15
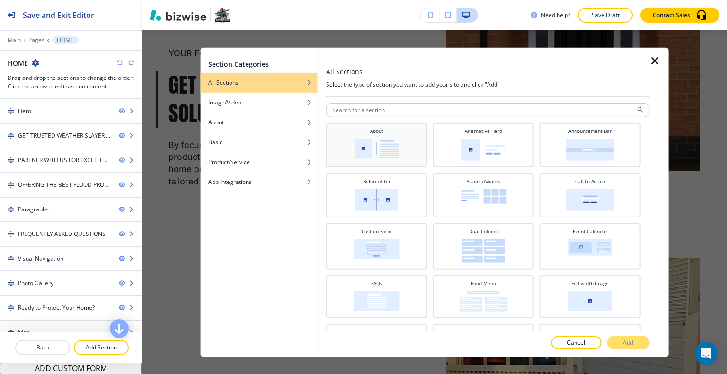
click at [399, 145] on div "About" at bounding box center [377, 143] width 92 height 33
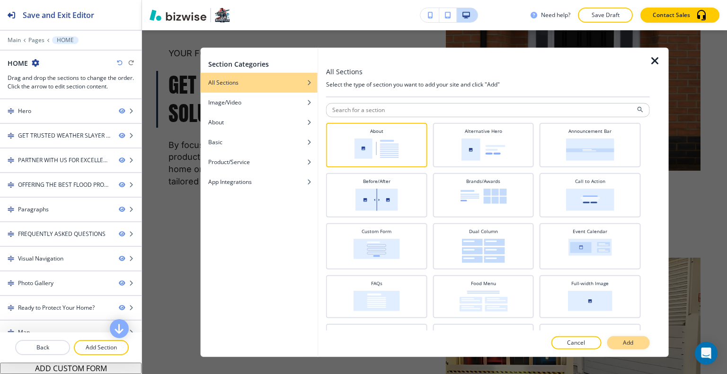
click at [634, 341] on button "Add" at bounding box center [627, 342] width 43 height 13
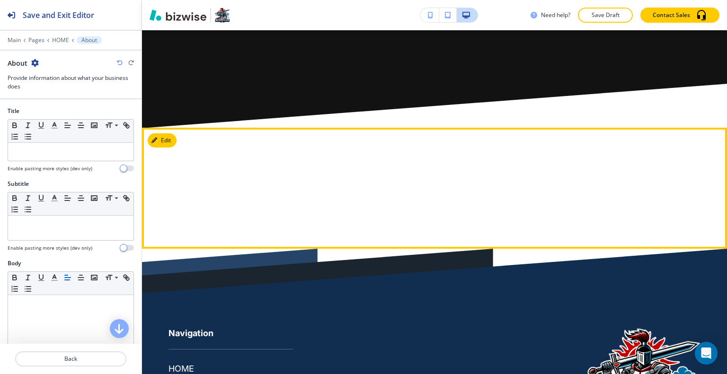
scroll to position [7135, 0]
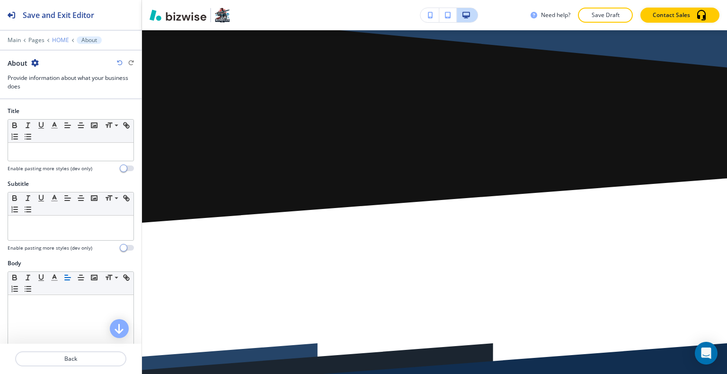
click at [62, 37] on p "HOME" at bounding box center [60, 40] width 17 height 7
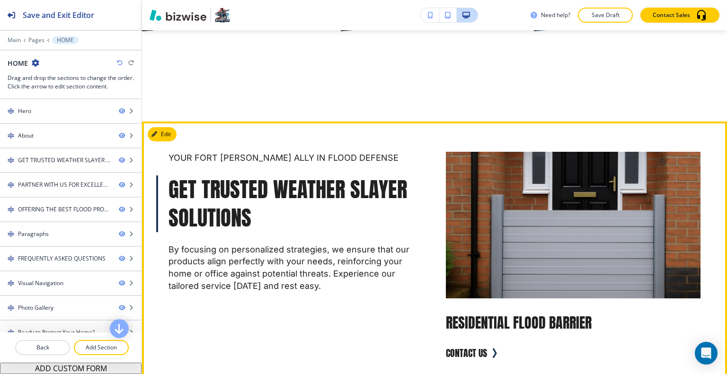
scroll to position [359, 0]
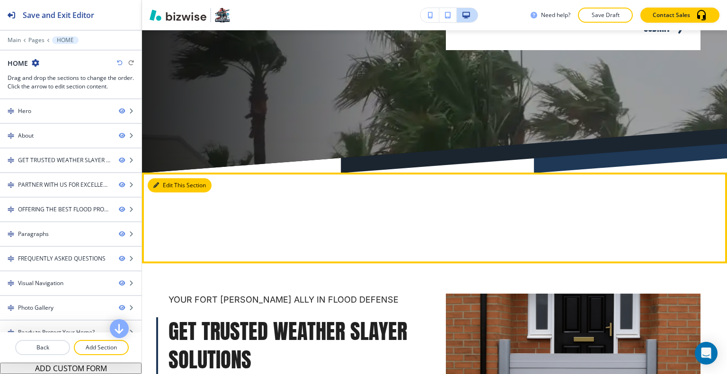
drag, startPoint x: 187, startPoint y: 183, endPoint x: 182, endPoint y: 183, distance: 5.7
click at [182, 183] on button "Edit This Section" at bounding box center [180, 185] width 64 height 14
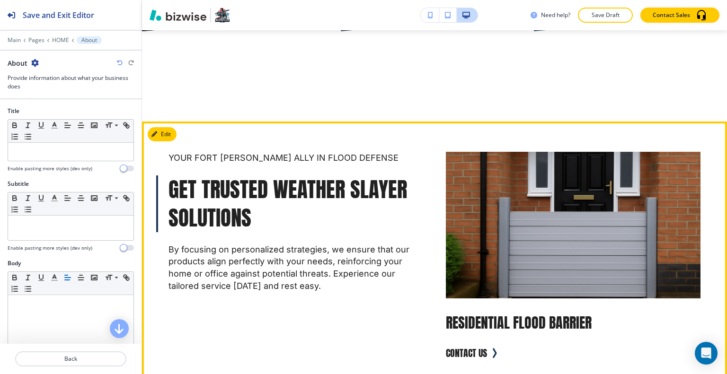
scroll to position [311, 0]
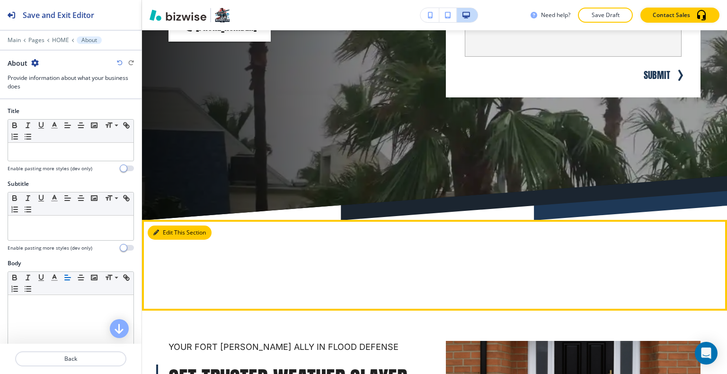
click at [165, 230] on button "Edit This Section" at bounding box center [180, 233] width 64 height 14
click at [167, 234] on button "Edit" at bounding box center [162, 233] width 29 height 14
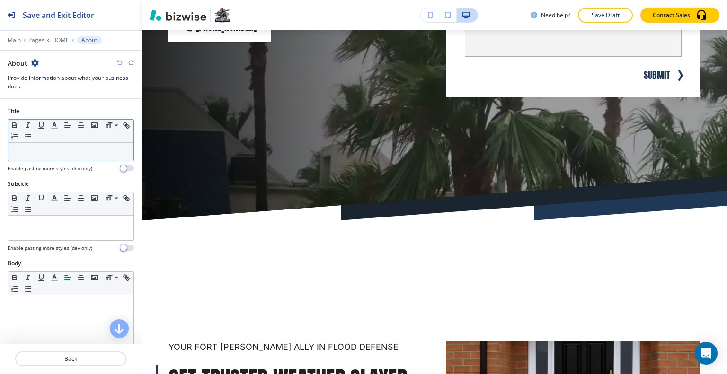
click at [32, 154] on p at bounding box center [71, 152] width 116 height 9
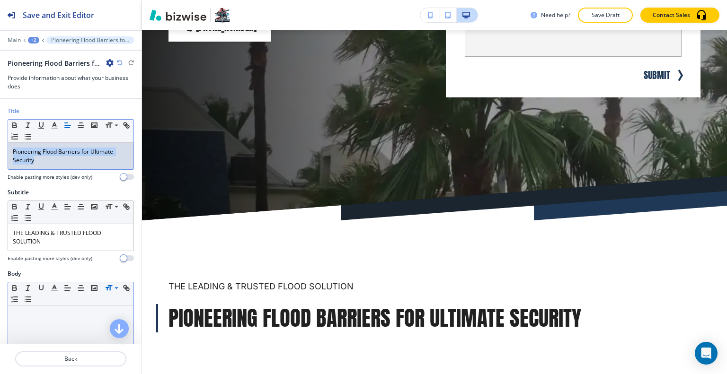
drag, startPoint x: 49, startPoint y: 158, endPoint x: 0, endPoint y: 120, distance: 61.7
click at [0, 120] on div "Title Small Normal Large Huge Pioneering Flood Barriers for Ultimate Security E…" at bounding box center [70, 147] width 141 height 81
click at [53, 123] on icon "button" at bounding box center [54, 125] width 9 height 9
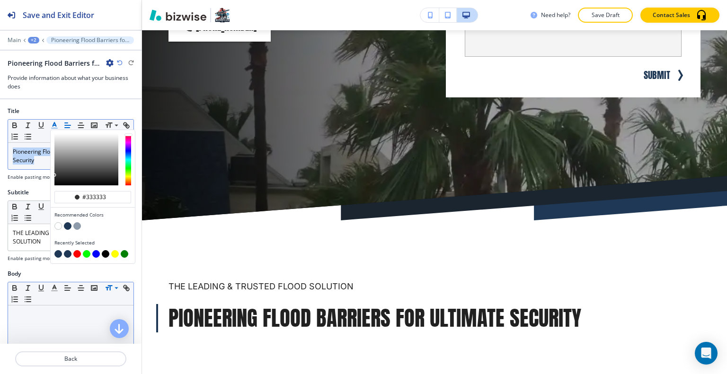
click at [68, 227] on button "button" at bounding box center [68, 226] width 8 height 8
type input "#1e3856"
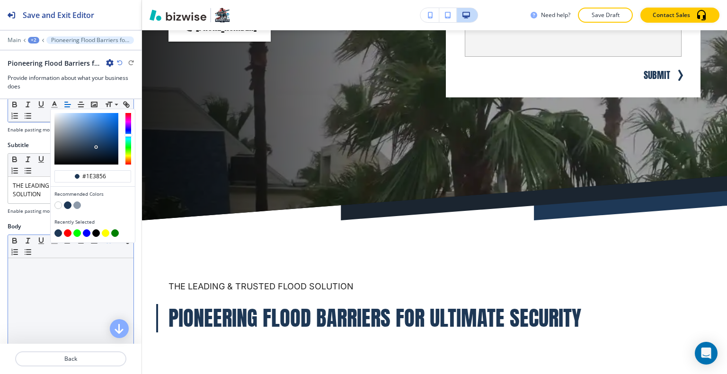
scroll to position [95, 0]
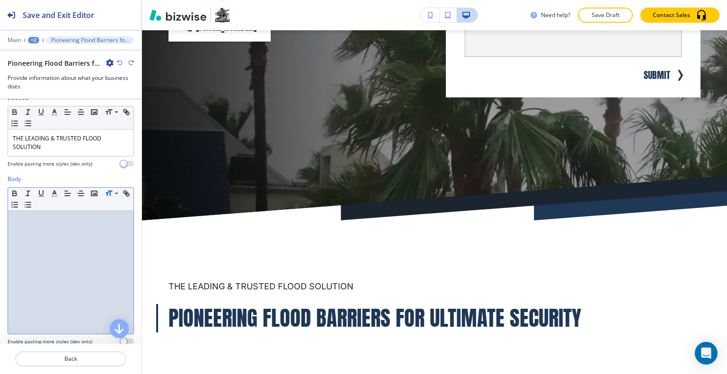
click at [83, 275] on div at bounding box center [70, 272] width 125 height 123
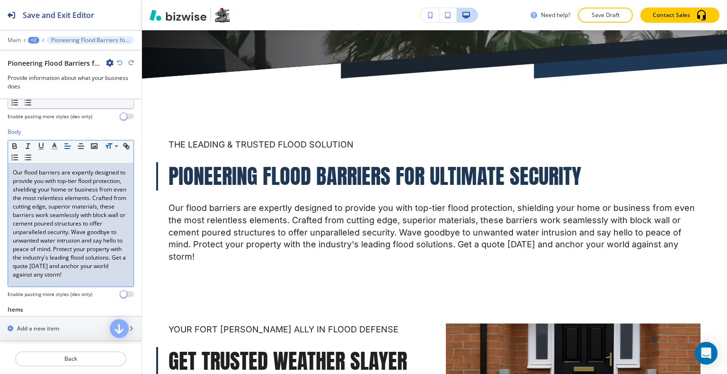
scroll to position [0, 0]
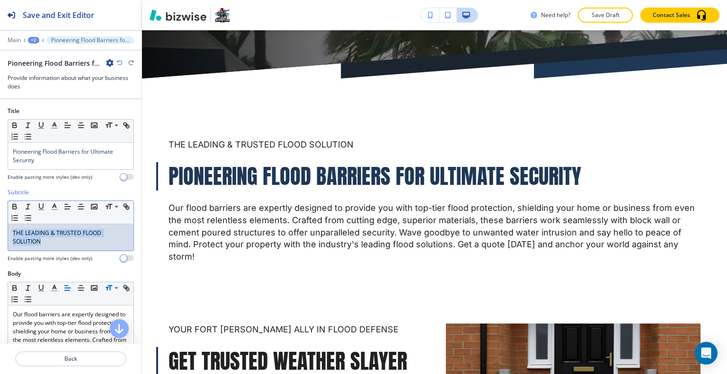
drag, startPoint x: 60, startPoint y: 243, endPoint x: 0, endPoint y: 205, distance: 70.3
click at [0, 205] on div "Subtitle Small Normal Large Huge THE LEADING & TRUSTED FLOOD SOLUTION Enable pa…" at bounding box center [70, 228] width 141 height 81
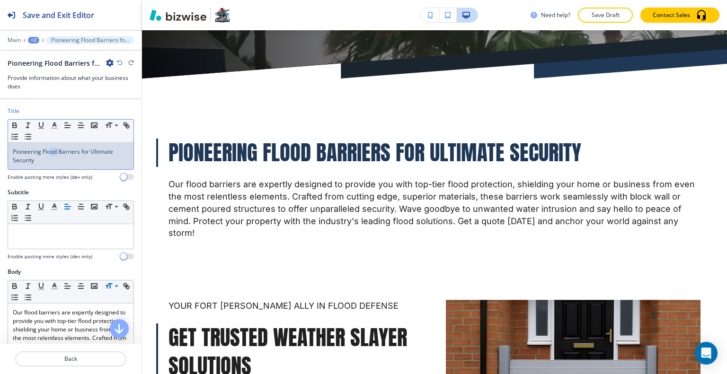
click at [52, 151] on span "Pioneering Flood Barriers for Ultimate Security" at bounding box center [64, 156] width 102 height 17
drag, startPoint x: 42, startPoint y: 163, endPoint x: 0, endPoint y: 113, distance: 65.5
click at [0, 113] on div "Title Small Normal Large Huge Pioneering Flood Barriers for Ultimate Security E…" at bounding box center [70, 147] width 141 height 81
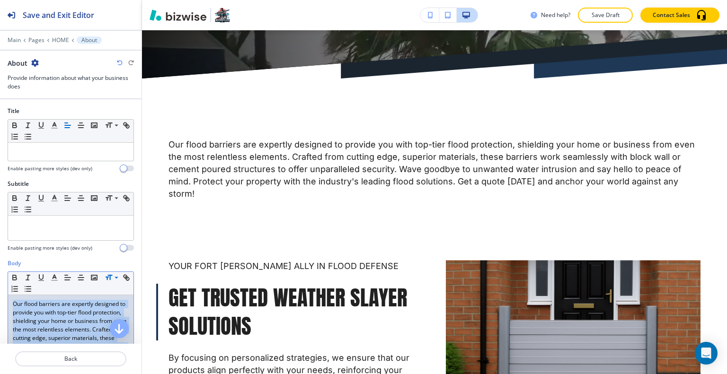
drag, startPoint x: 71, startPoint y: 268, endPoint x: 0, endPoint y: -57, distance: 333.1
click at [0, 0] on html "Save and Exit Editor Main Pages HOME About About Provide information about what…" at bounding box center [363, 0] width 727 height 0
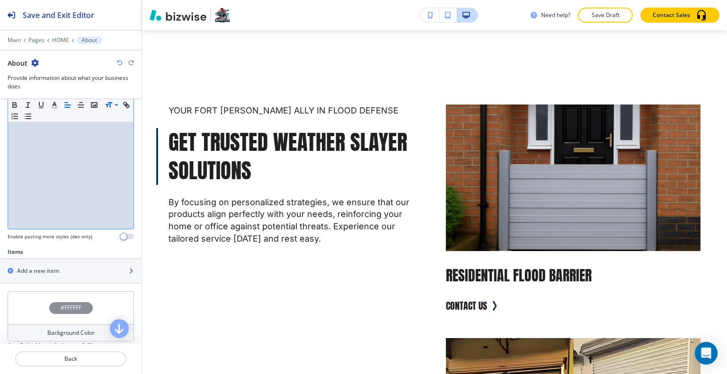
scroll to position [237, 0]
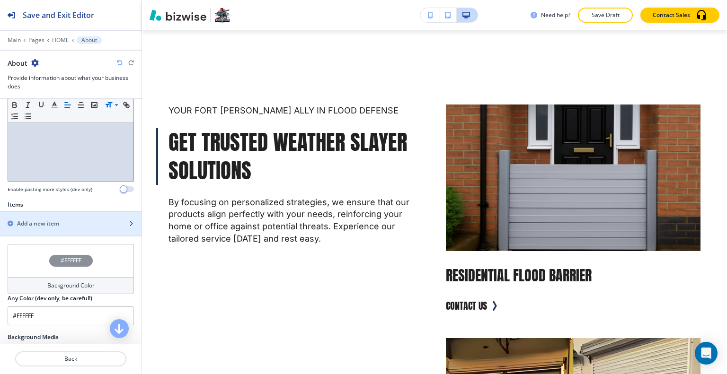
click at [59, 213] on div "button" at bounding box center [70, 216] width 141 height 8
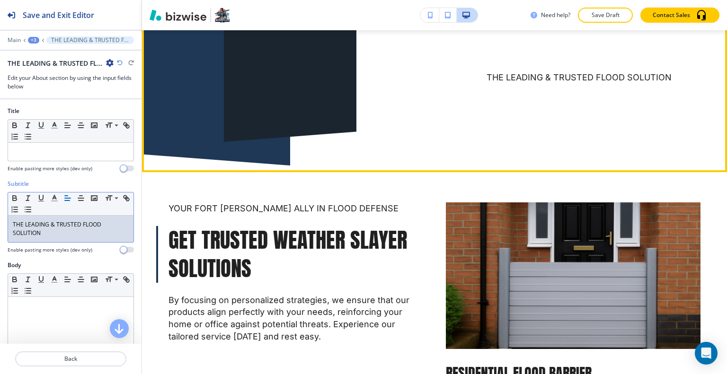
scroll to position [440, 0]
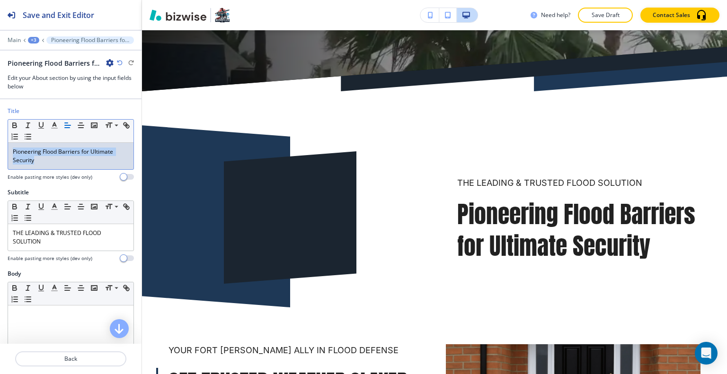
drag, startPoint x: 57, startPoint y: 168, endPoint x: 0, endPoint y: 144, distance: 61.9
click at [0, 144] on div "Title Small Normal Large Huge Pioneering Flood Barriers for Ultimate Security E…" at bounding box center [70, 147] width 141 height 81
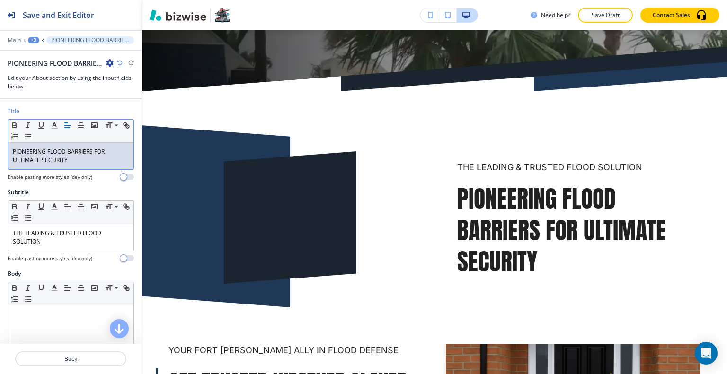
click at [81, 160] on p "PIONEERING FLOOD BARRIERS FOR ULTIMATE SECURITY" at bounding box center [71, 156] width 116 height 17
drag, startPoint x: 81, startPoint y: 160, endPoint x: 0, endPoint y: 133, distance: 85.7
click at [0, 133] on div "Title Small Normal Large Huge PIONEERING FLOOD BARRIERS FOR ULTIMATE SECURITY E…" at bounding box center [70, 147] width 141 height 81
click at [53, 123] on polyline "button" at bounding box center [54, 125] width 3 height 4
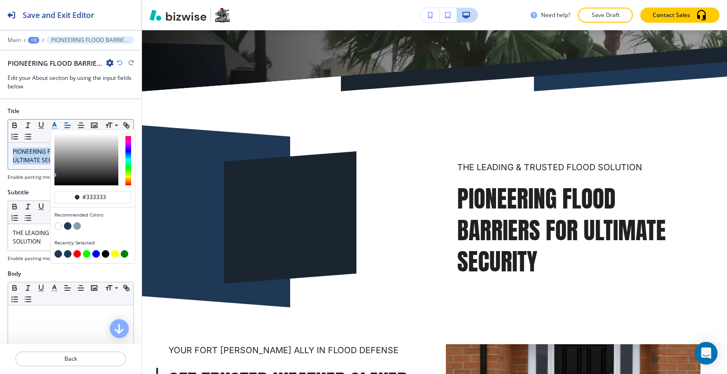
click at [68, 222] on button "button" at bounding box center [68, 226] width 8 height 8
type input "#1e3856"
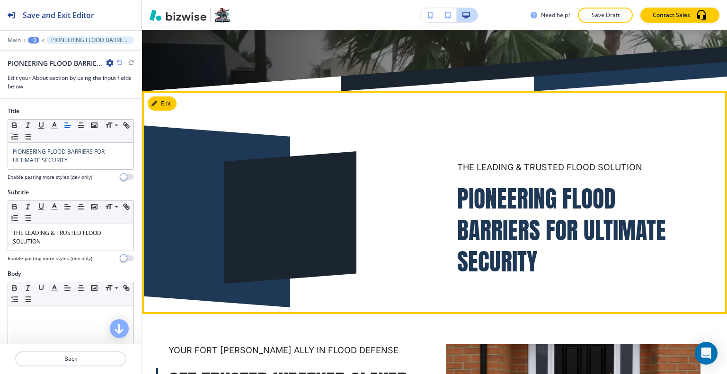
click at [441, 203] on div "THE LEADING & TRUSTED FLOOD SOLUTION PIONEERING FLOOD BARRIERS FOR ULTIMATE SEC…" at bounding box center [556, 195] width 289 height 178
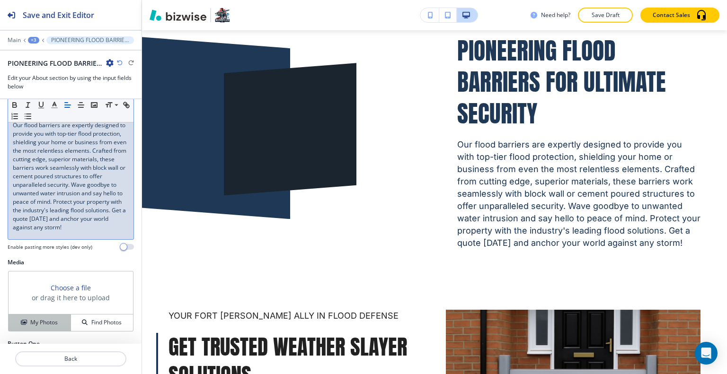
scroll to position [264, 0]
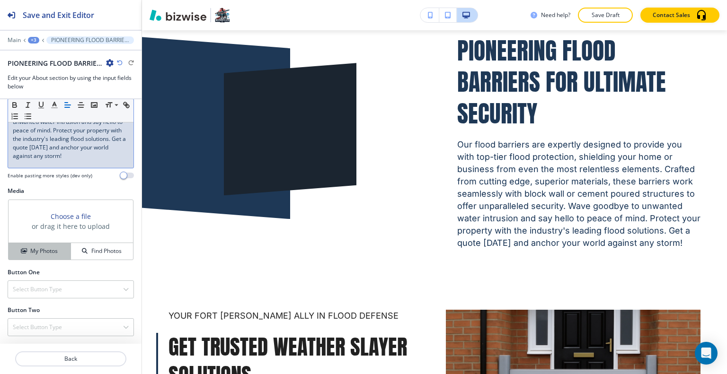
click at [61, 259] on button "My Photos" at bounding box center [40, 251] width 62 height 17
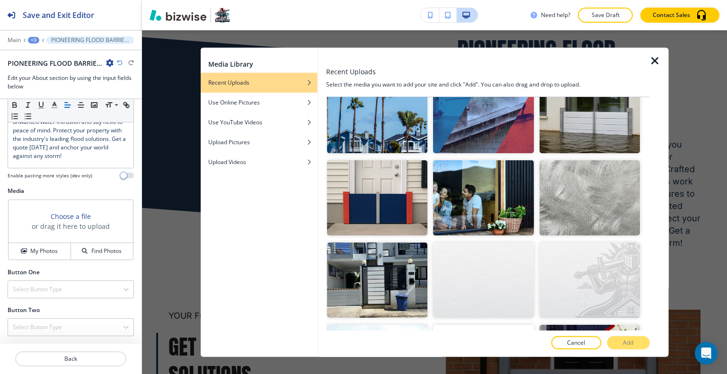
scroll to position [615, 0]
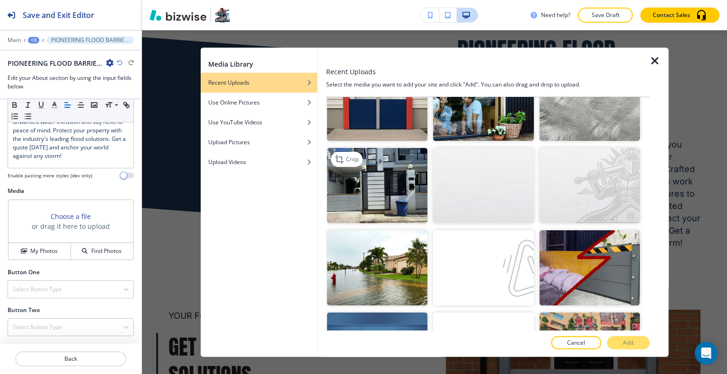
click at [394, 180] on img "button" at bounding box center [377, 185] width 100 height 75
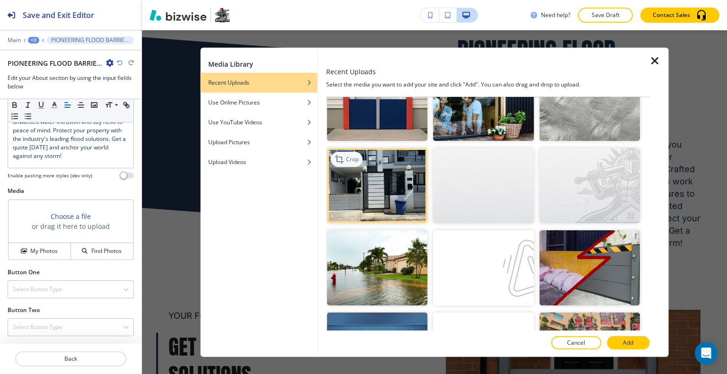
click at [351, 155] on p "Crop" at bounding box center [352, 159] width 13 height 9
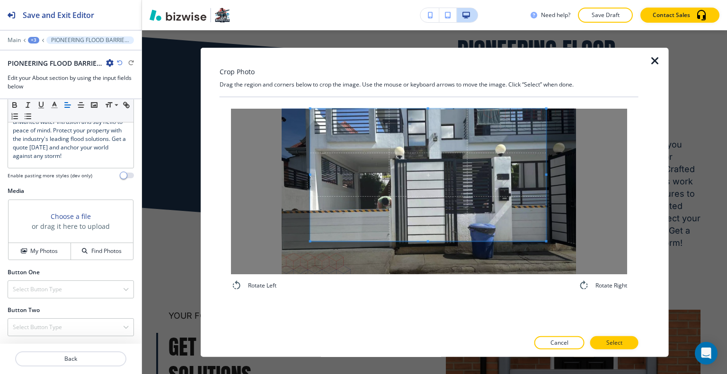
click at [410, 162] on span at bounding box center [428, 174] width 236 height 132
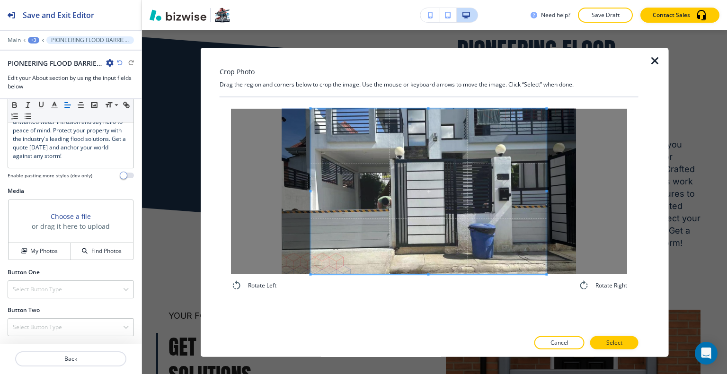
click at [423, 289] on div "Rotate Left Rotate Right" at bounding box center [429, 199] width 396 height 183
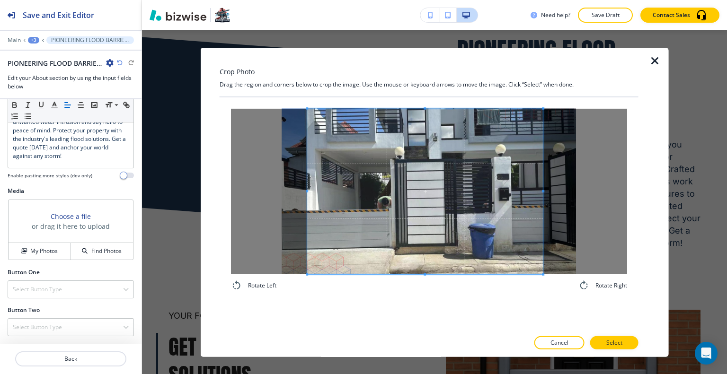
click at [442, 171] on span at bounding box center [425, 191] width 236 height 166
click at [613, 348] on button "Select" at bounding box center [614, 342] width 48 height 13
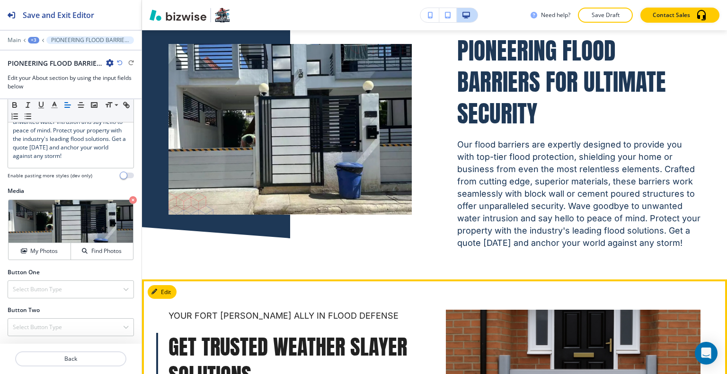
scroll to position [724, 0]
